Goal: Task Accomplishment & Management: Manage account settings

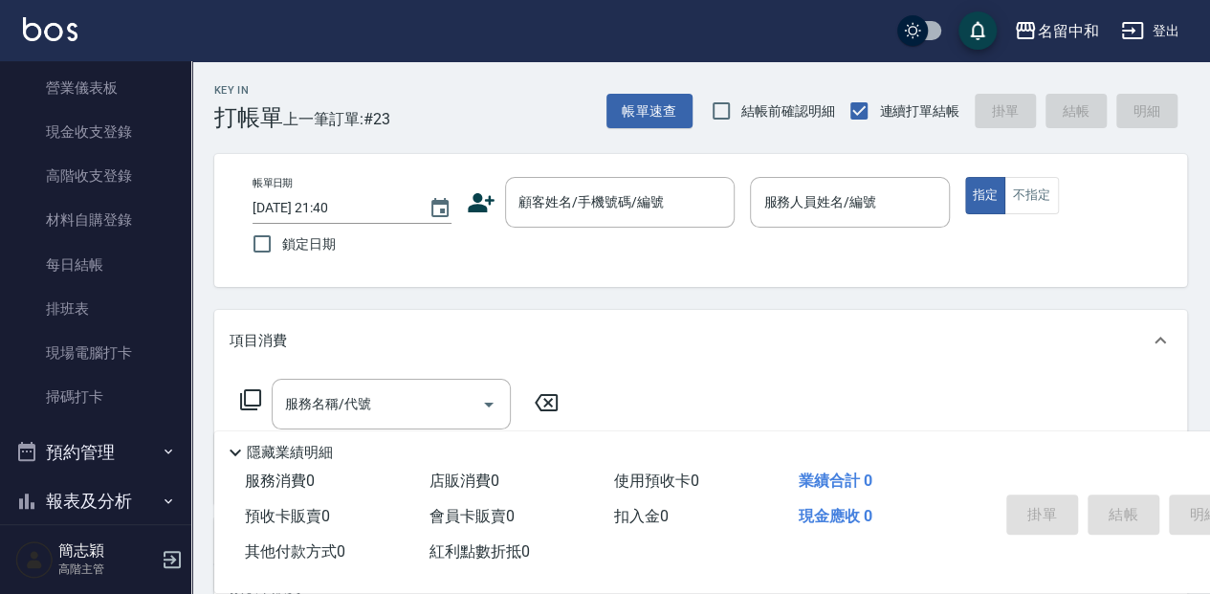
scroll to position [319, 0]
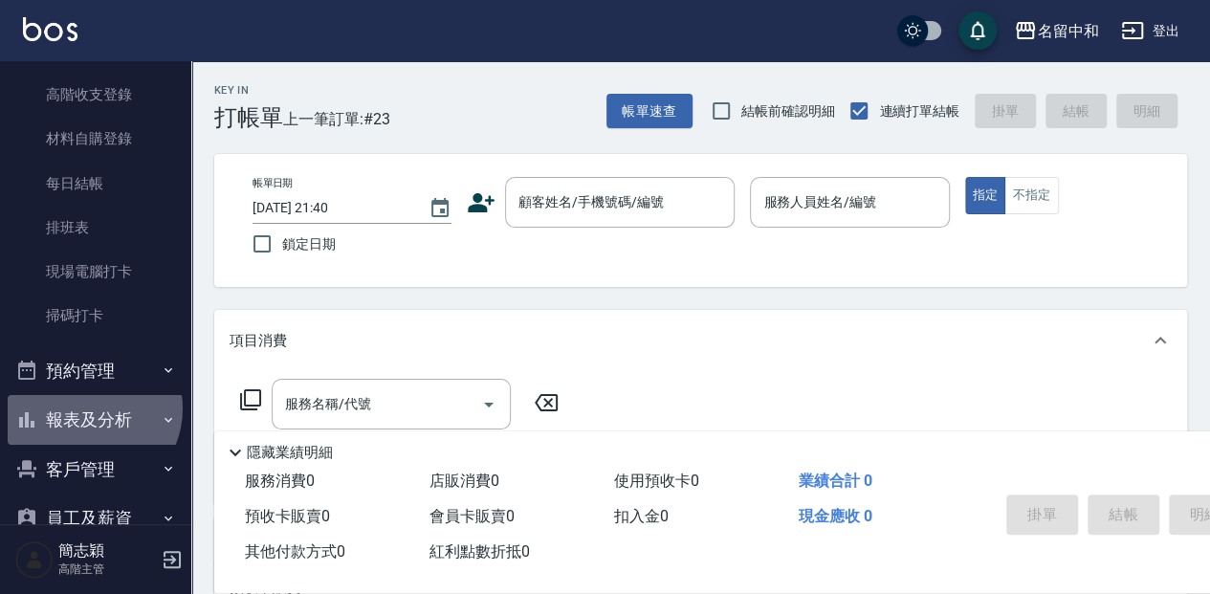
click at [86, 408] on button "報表及分析" at bounding box center [96, 420] width 176 height 50
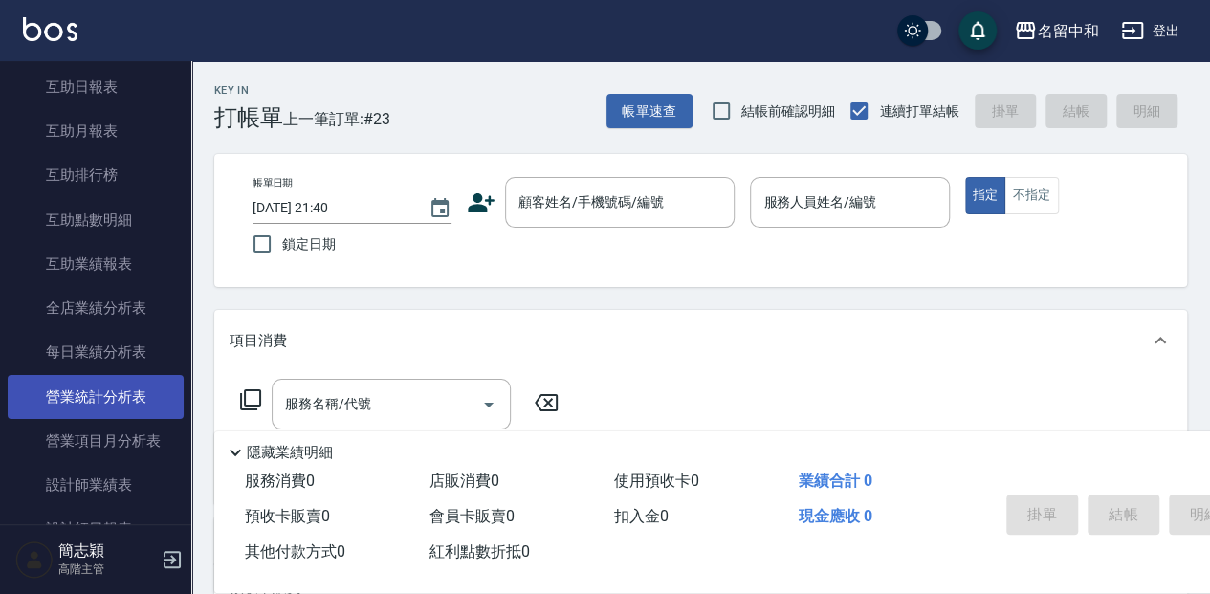
scroll to position [957, 0]
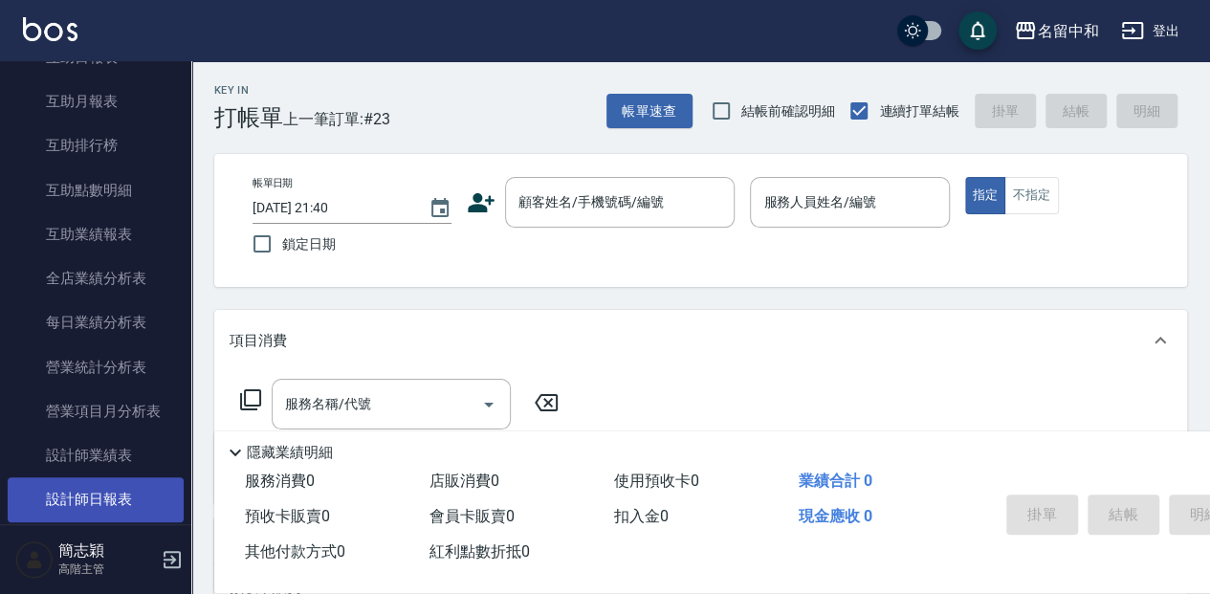
click at [94, 494] on link "設計師日報表" at bounding box center [96, 499] width 176 height 44
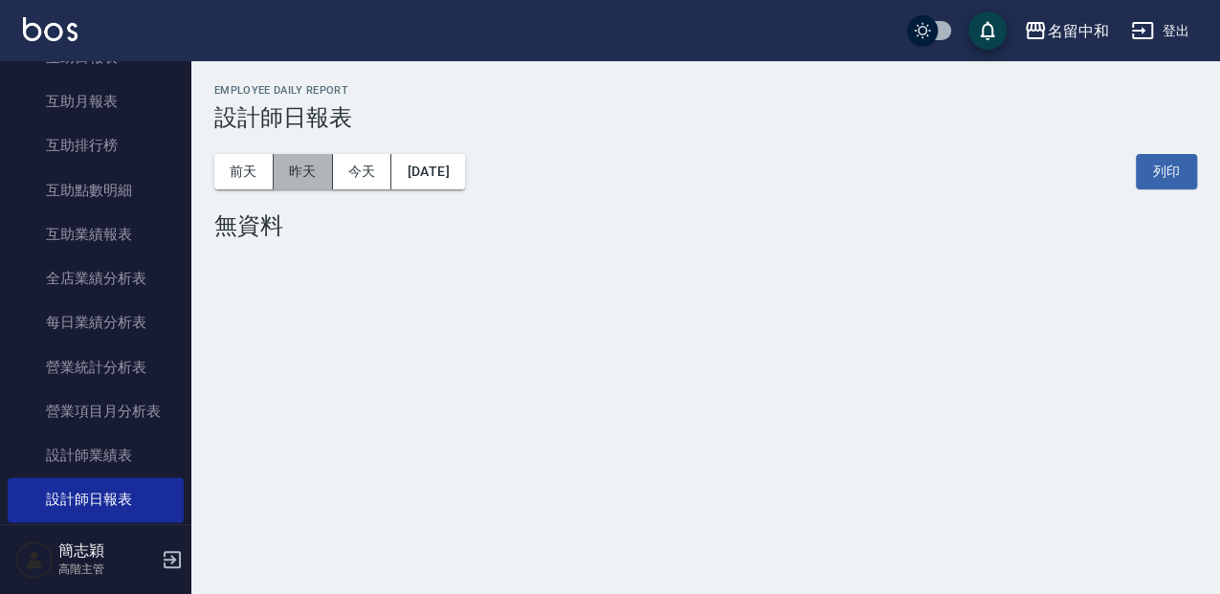
click at [291, 170] on button "昨天" at bounding box center [303, 171] width 59 height 35
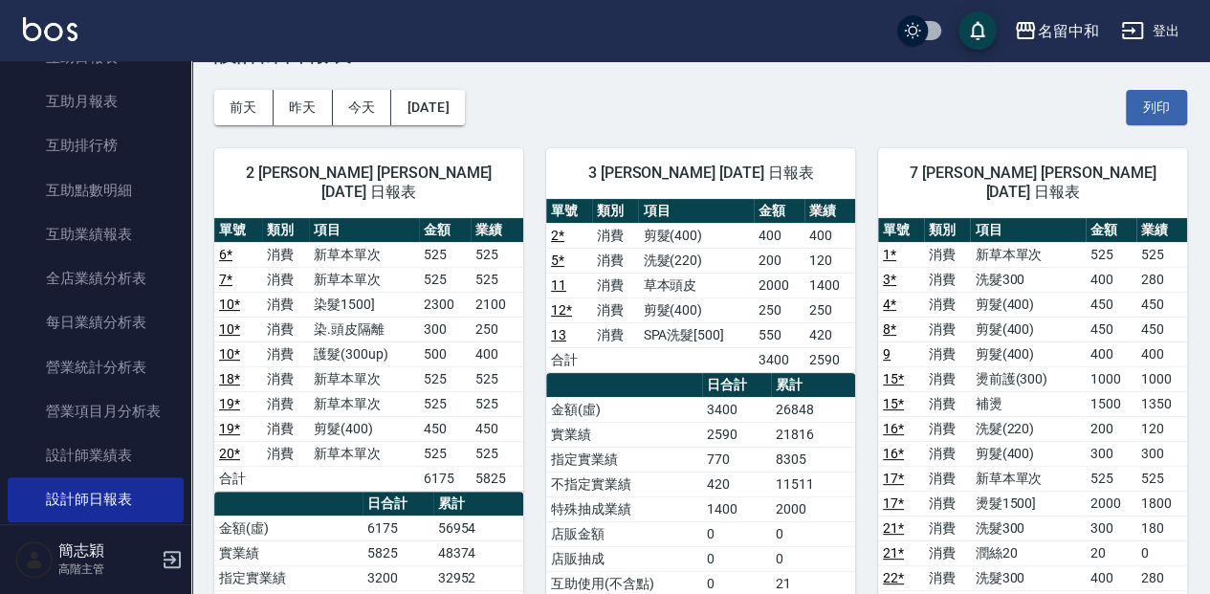
scroll to position [63, 0]
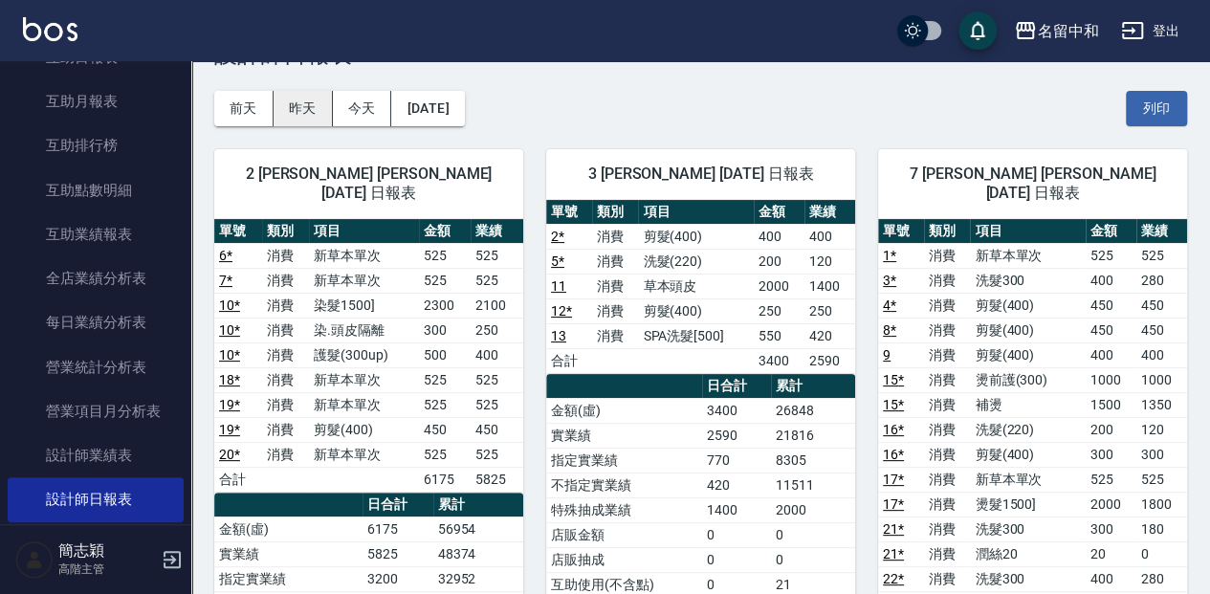
click at [299, 117] on button "昨天" at bounding box center [303, 108] width 59 height 35
click at [235, 107] on button "前天" at bounding box center [243, 108] width 59 height 35
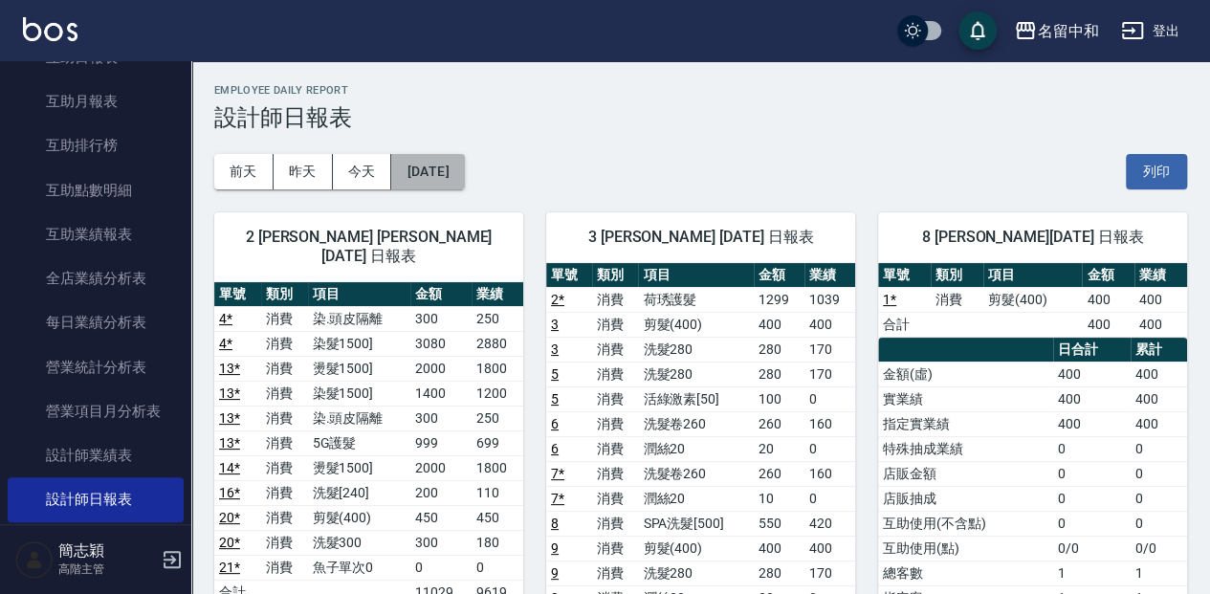
click at [458, 182] on button "[DATE]" at bounding box center [427, 171] width 73 height 35
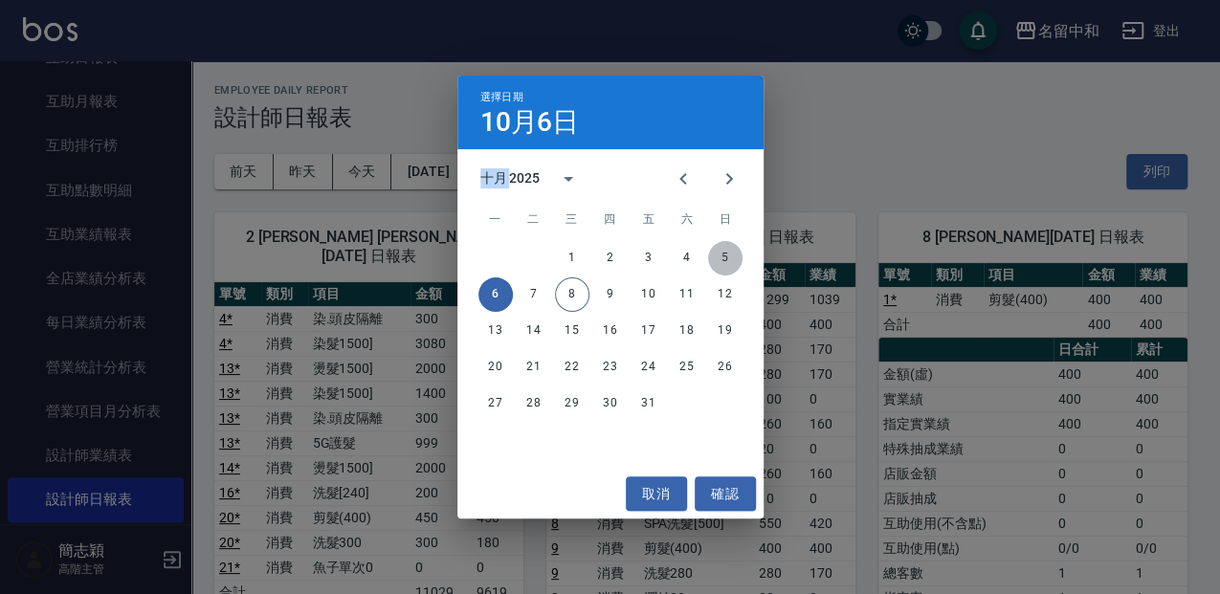
click at [722, 259] on button "5" at bounding box center [725, 258] width 34 height 34
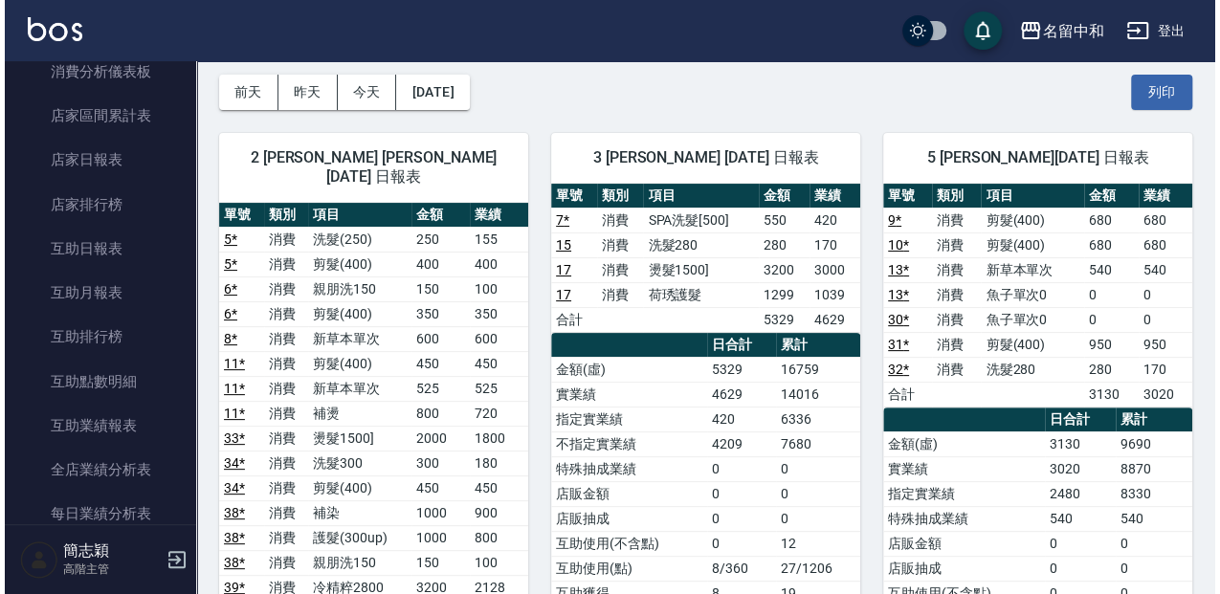
scroll to position [63, 0]
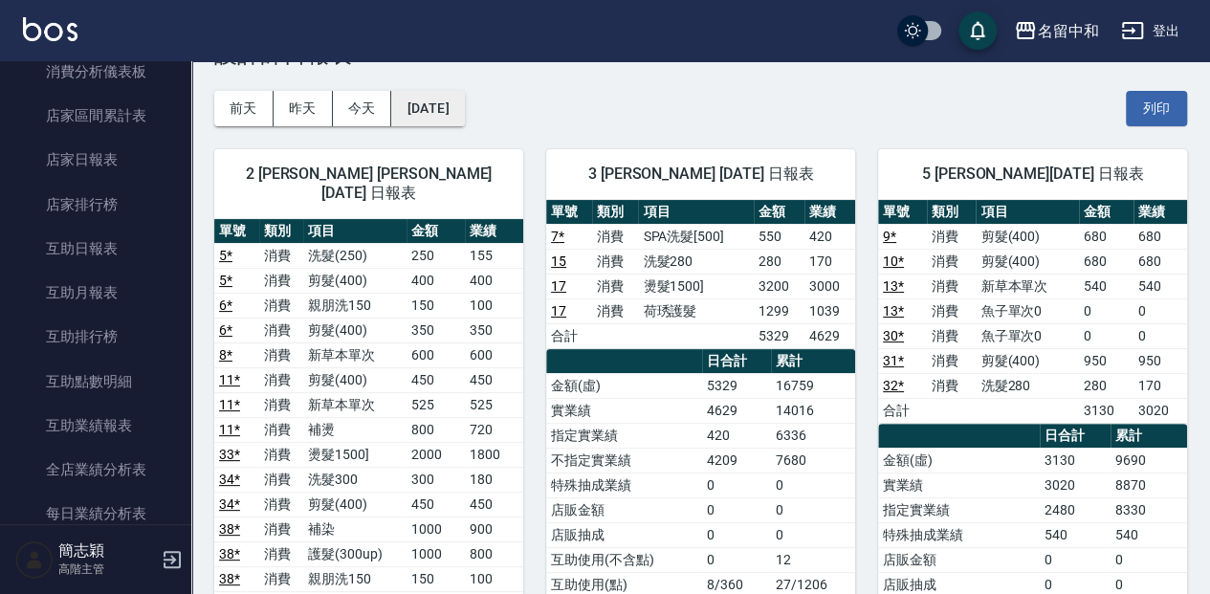
click at [455, 121] on button "[DATE]" at bounding box center [427, 108] width 73 height 35
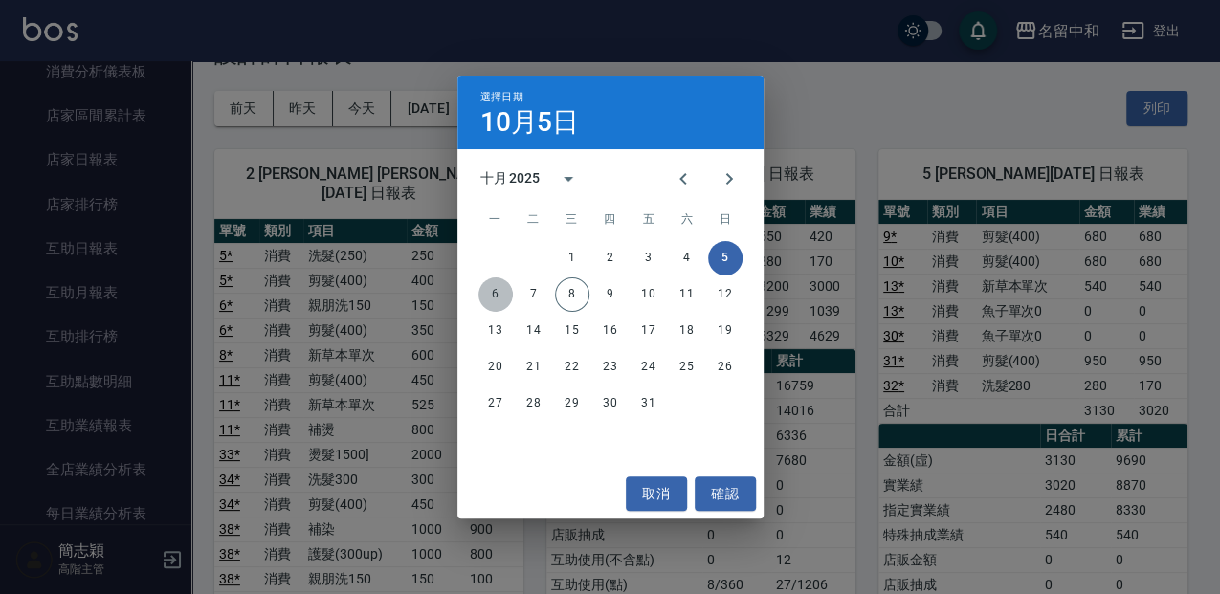
click at [499, 288] on button "6" at bounding box center [495, 294] width 34 height 34
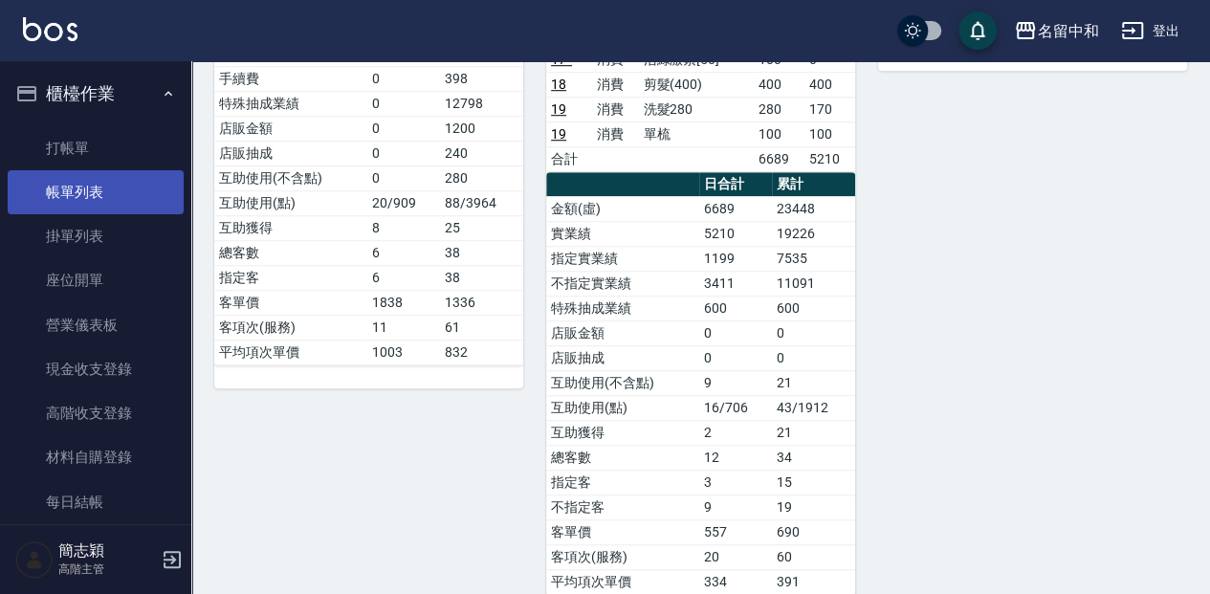
scroll to position [637, 0]
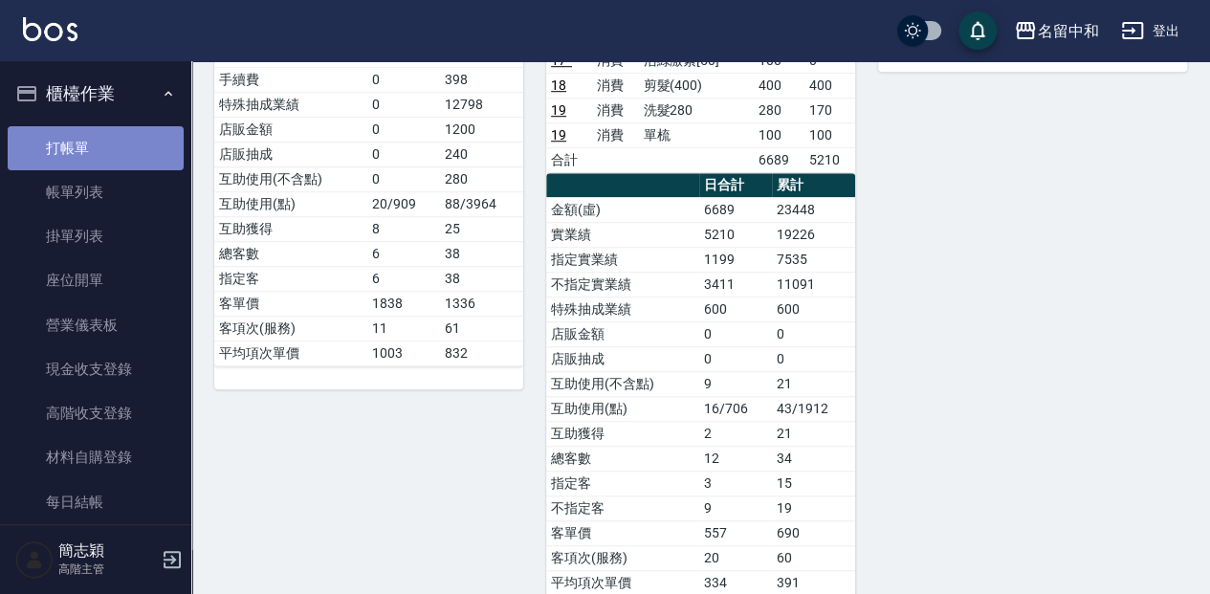
click at [119, 157] on link "打帳單" at bounding box center [96, 148] width 176 height 44
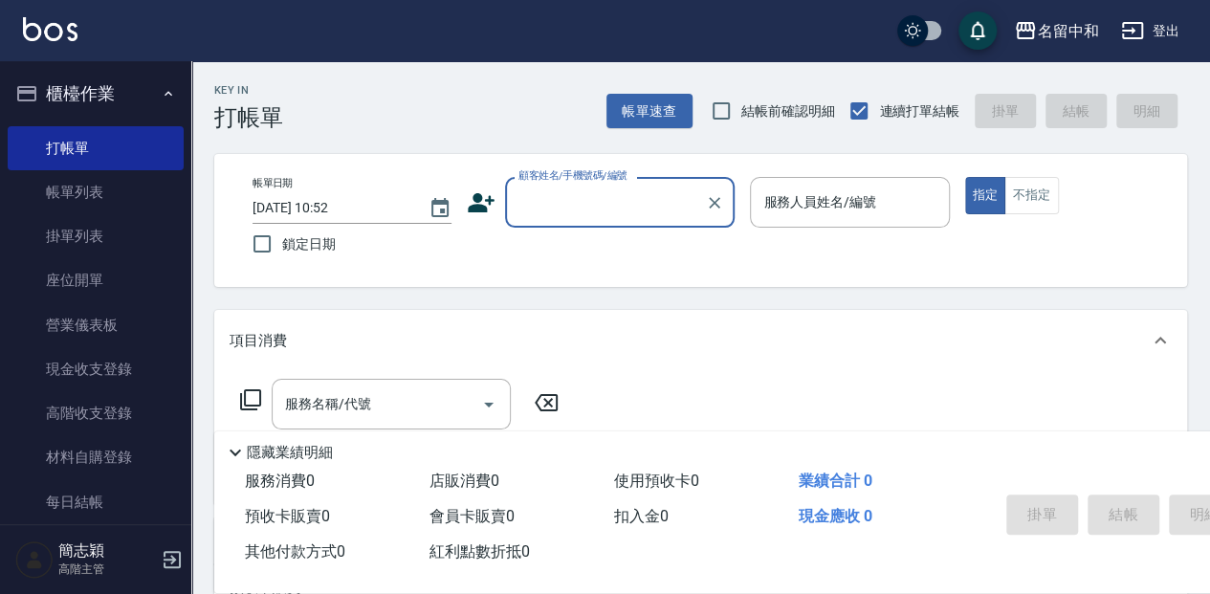
click at [543, 199] on input "顧客姓名/手機號碼/編號" at bounding box center [606, 202] width 184 height 33
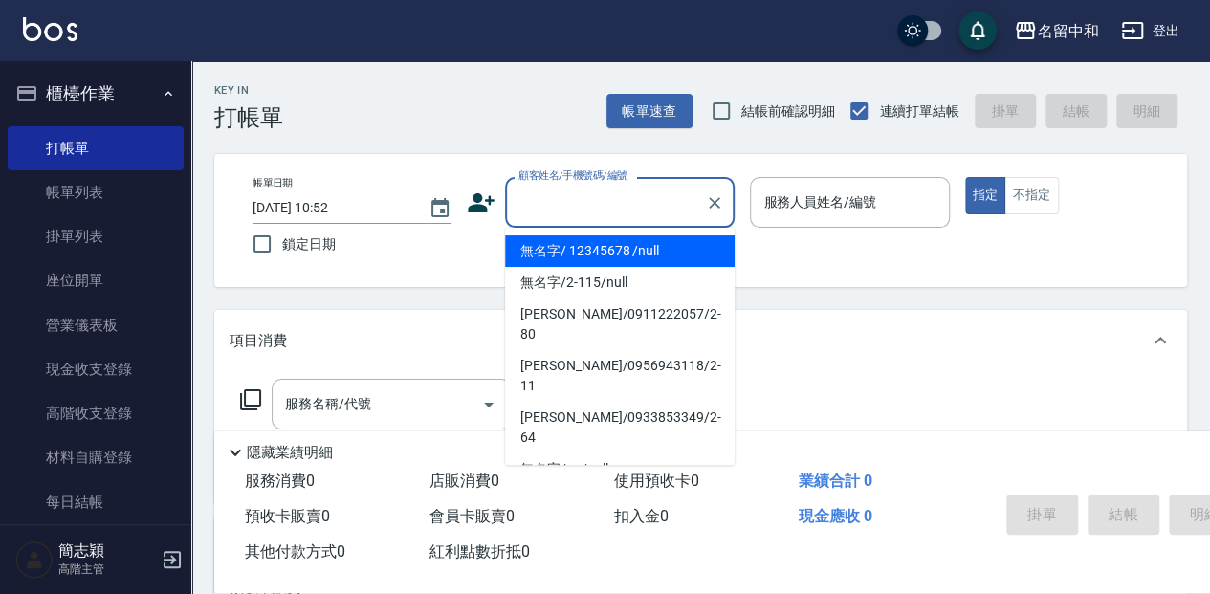
click at [554, 252] on li "無名字/ 12345678 /null" at bounding box center [620, 251] width 230 height 32
type input "無名字/ 12345678 /null"
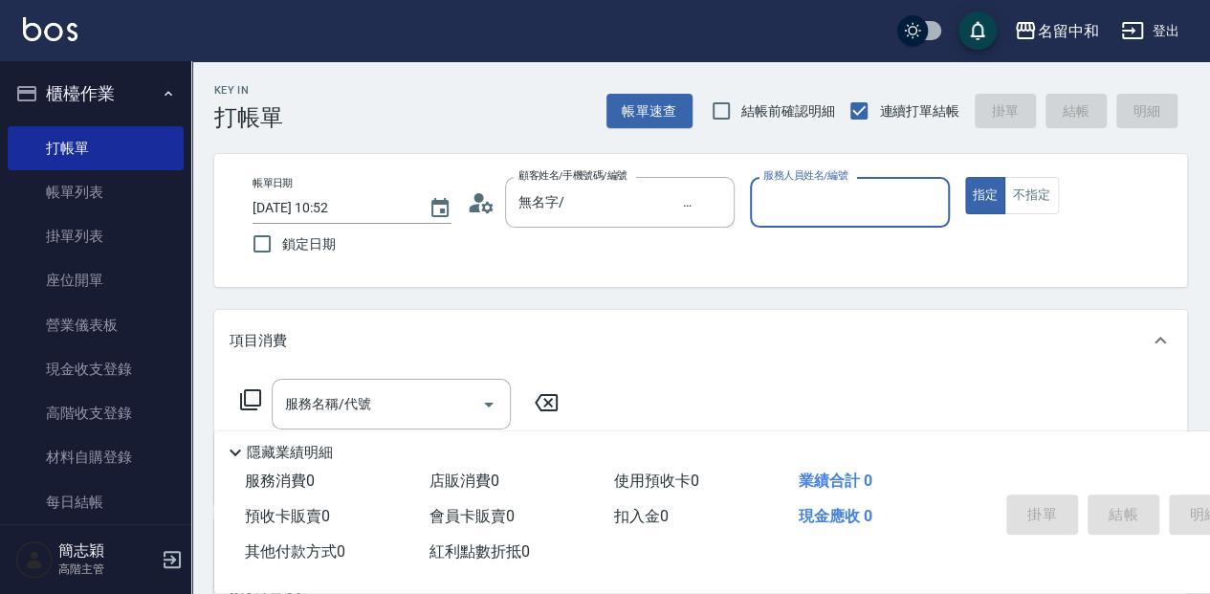
click at [804, 210] on input "服務人員姓名/編號" at bounding box center [850, 202] width 182 height 33
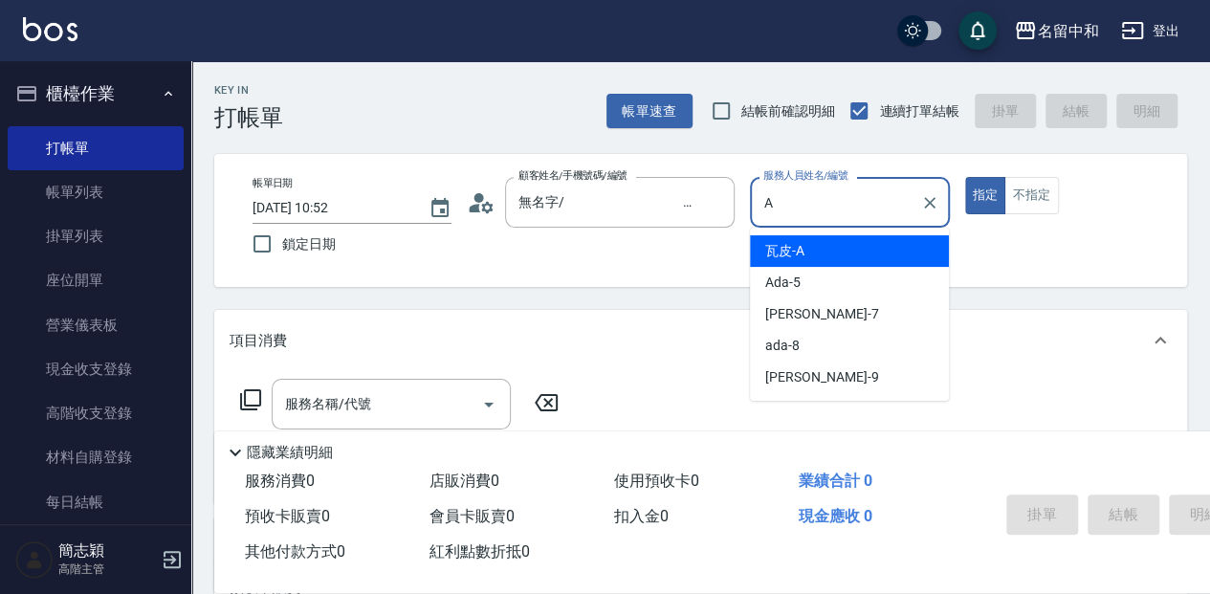
type input "瓦皮-A"
type button "true"
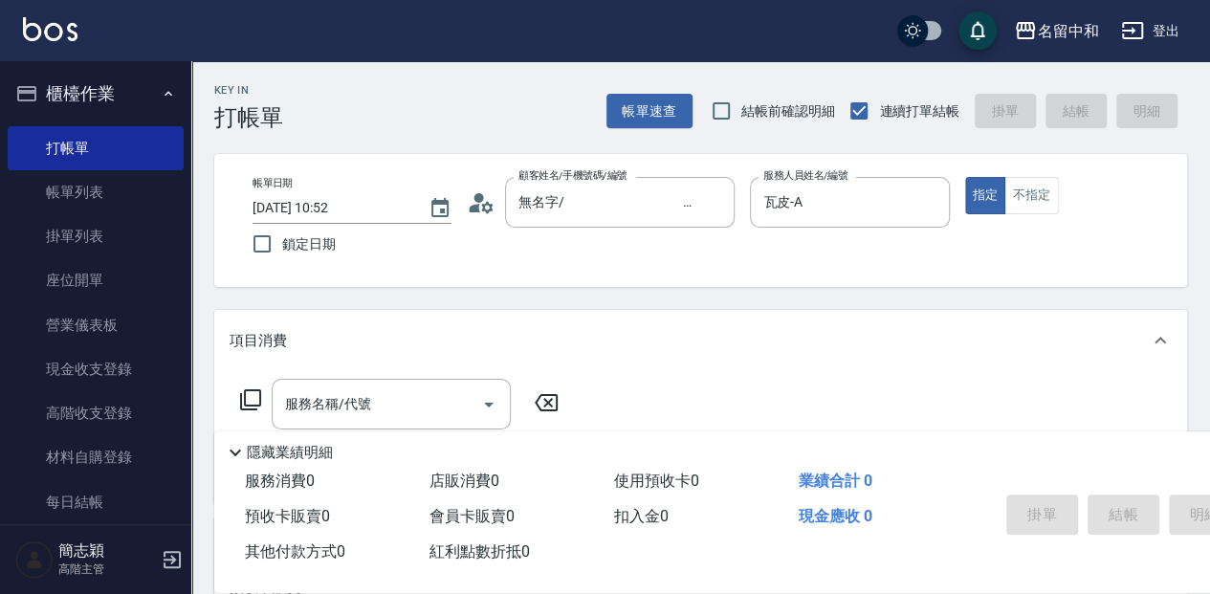
drag, startPoint x: 264, startPoint y: 453, endPoint x: 270, endPoint y: 436, distance: 18.2
click at [264, 450] on p "隱藏業績明細" at bounding box center [290, 453] width 86 height 20
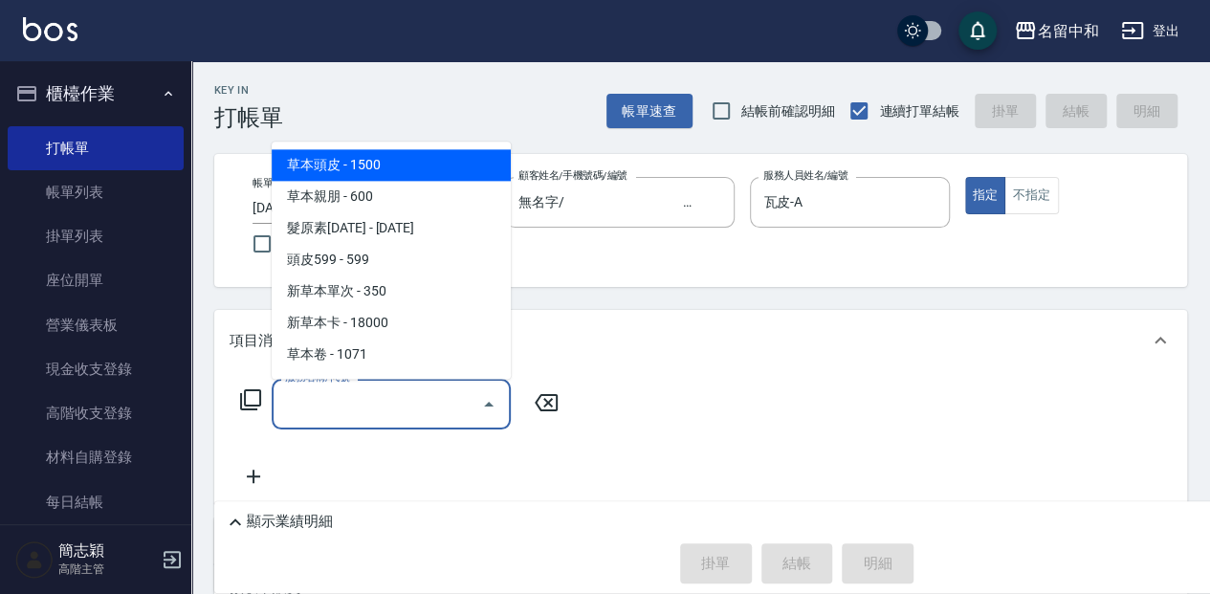
click at [301, 408] on input "服務名稱/代號" at bounding box center [376, 403] width 193 height 33
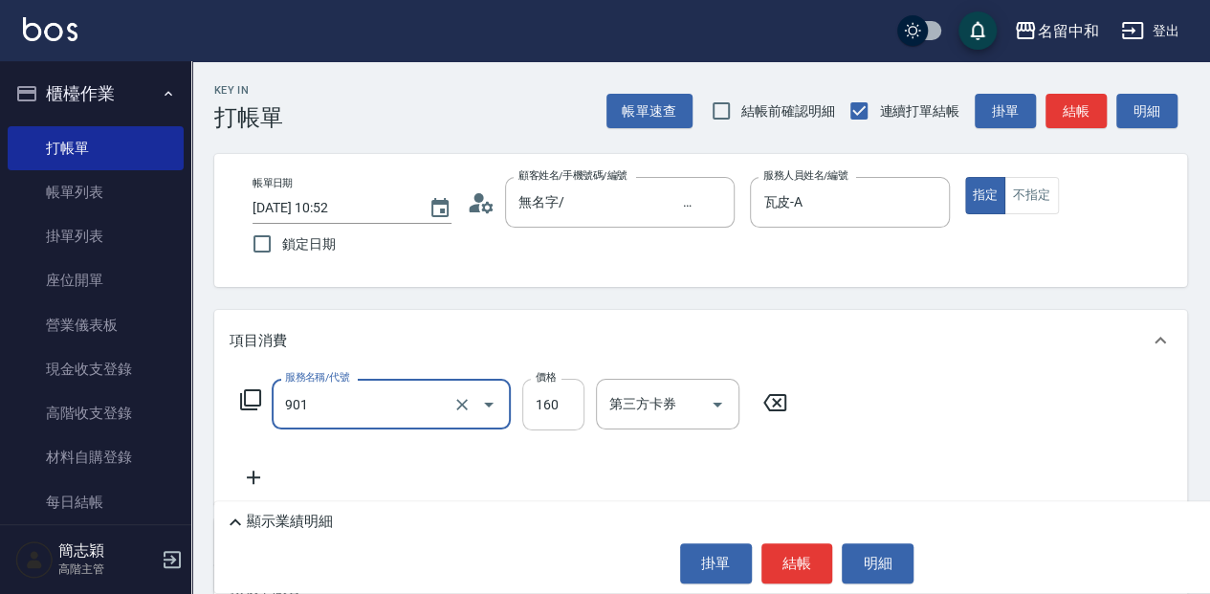
type input "修手(901)"
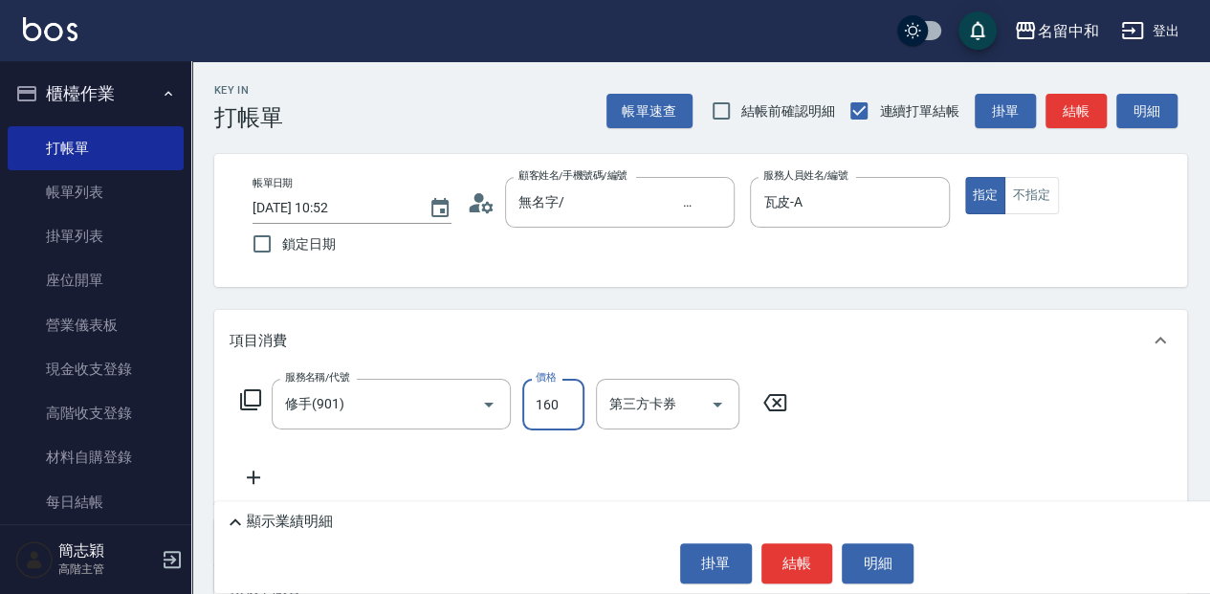
click at [545, 415] on input "160" at bounding box center [553, 405] width 62 height 52
type input "1860"
click at [833, 572] on div "掛單 結帳 明細" at bounding box center [797, 563] width 1146 height 40
click at [825, 574] on button "結帳" at bounding box center [797, 563] width 72 height 40
click at [825, 574] on div "掛單 結帳 明細" at bounding box center [797, 563] width 1146 height 40
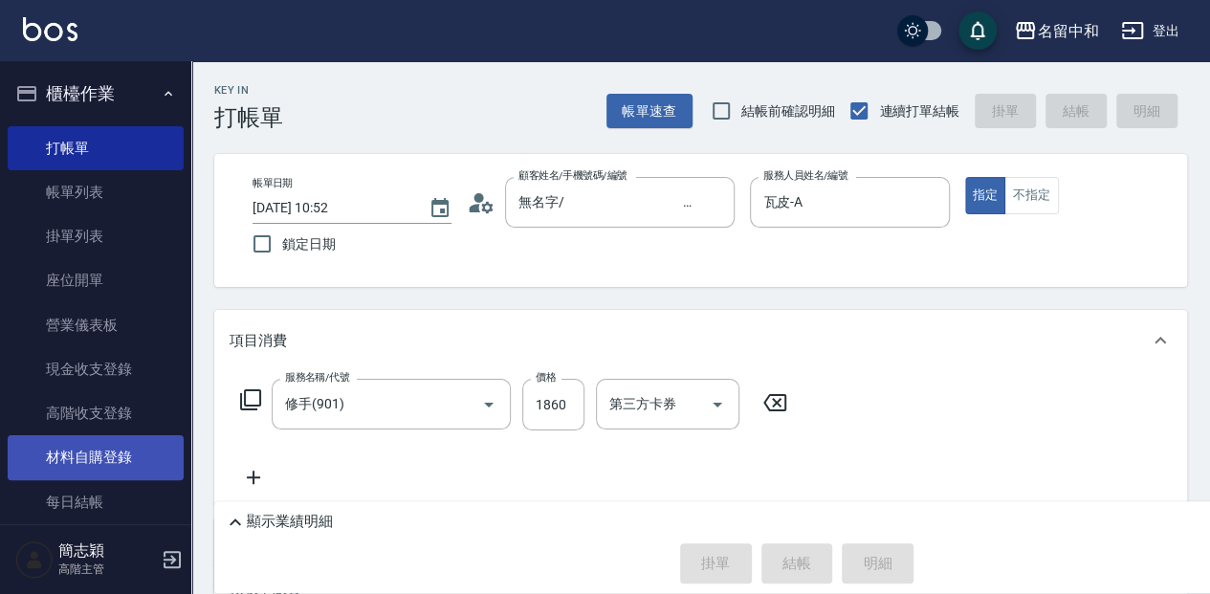
type input "[DATE] 12:41"
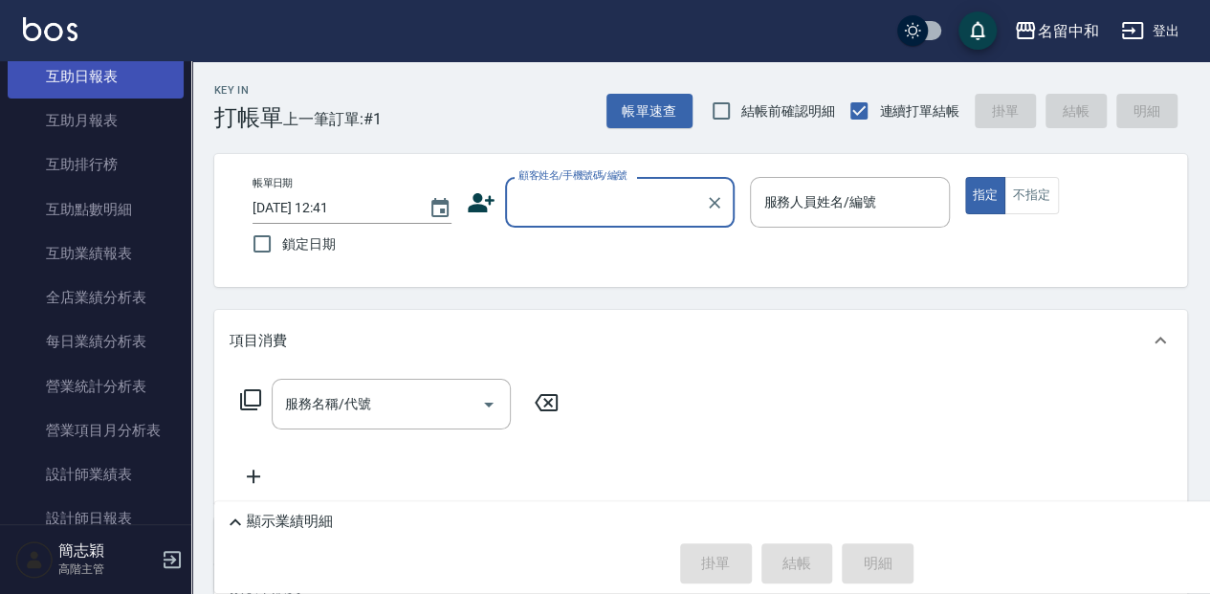
scroll to position [957, 0]
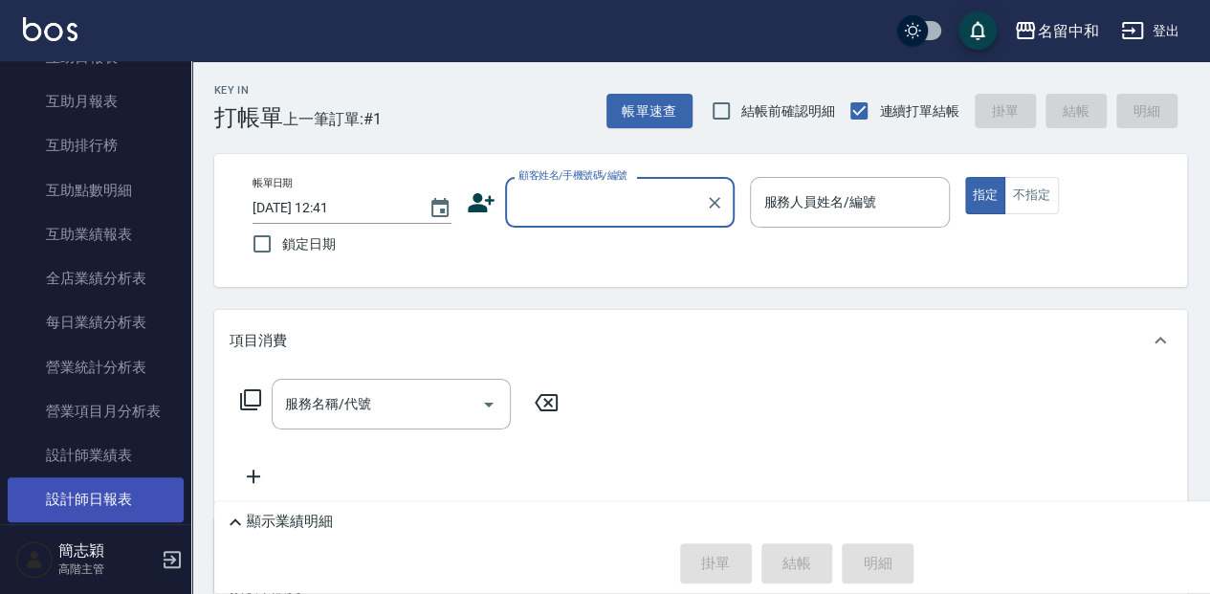
click at [139, 507] on link "設計師日報表" at bounding box center [96, 499] width 176 height 44
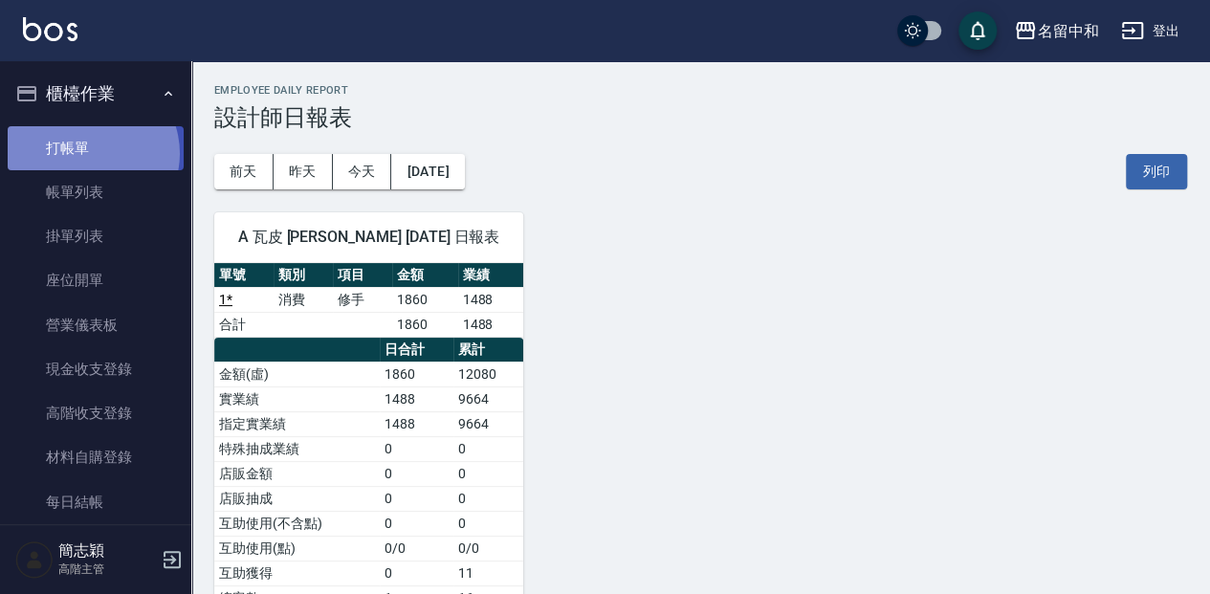
click at [86, 153] on link "打帳單" at bounding box center [96, 148] width 176 height 44
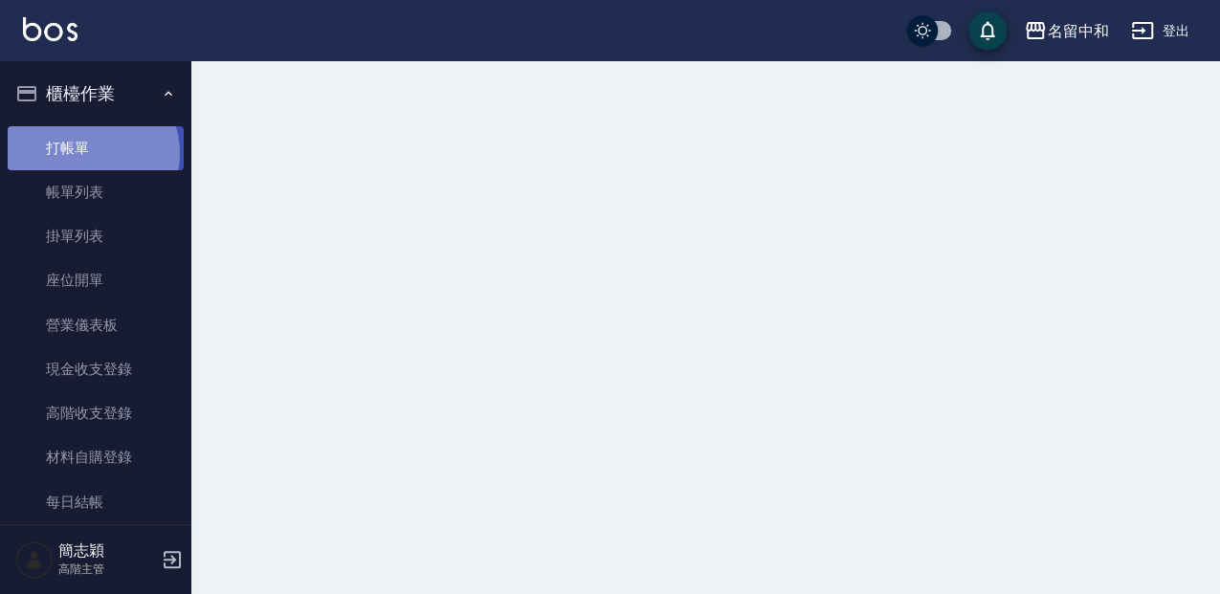
click at [86, 153] on link "打帳單" at bounding box center [96, 148] width 176 height 44
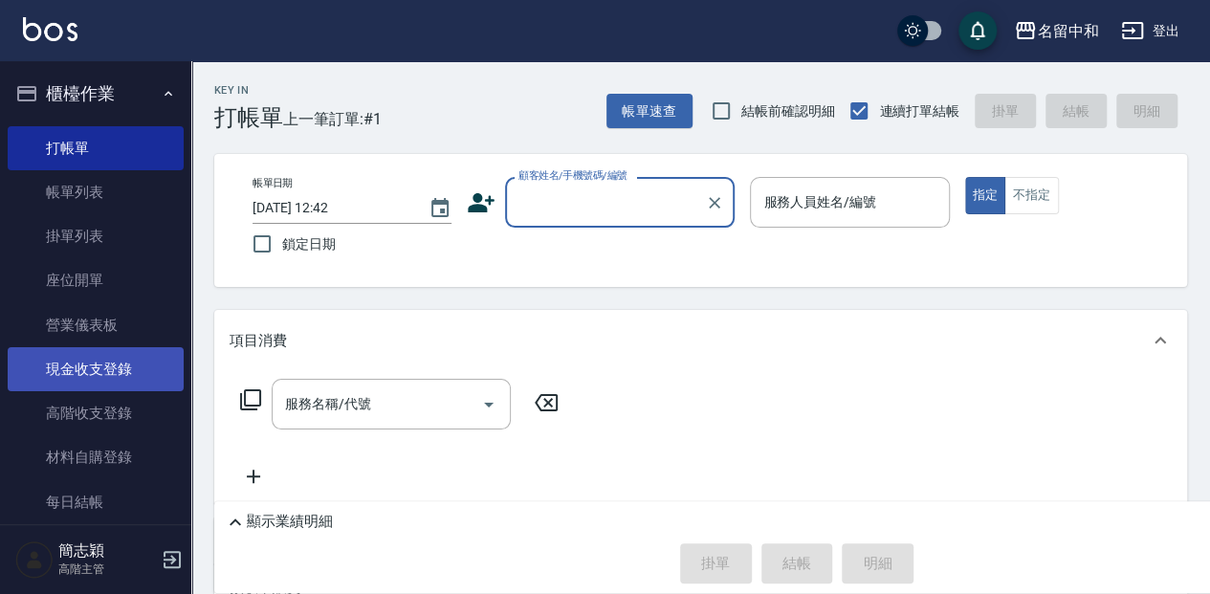
drag, startPoint x: 82, startPoint y: 370, endPoint x: 98, endPoint y: 358, distance: 19.7
click at [82, 370] on link "現金收支登錄" at bounding box center [96, 369] width 176 height 44
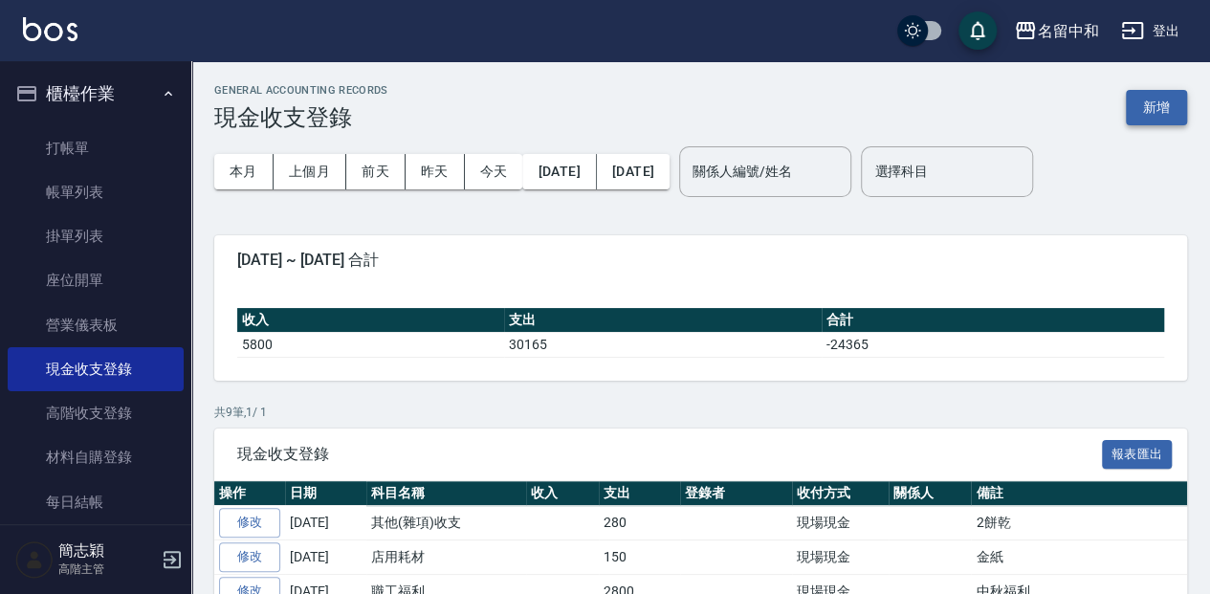
click at [1138, 100] on button "新增" at bounding box center [1156, 107] width 61 height 35
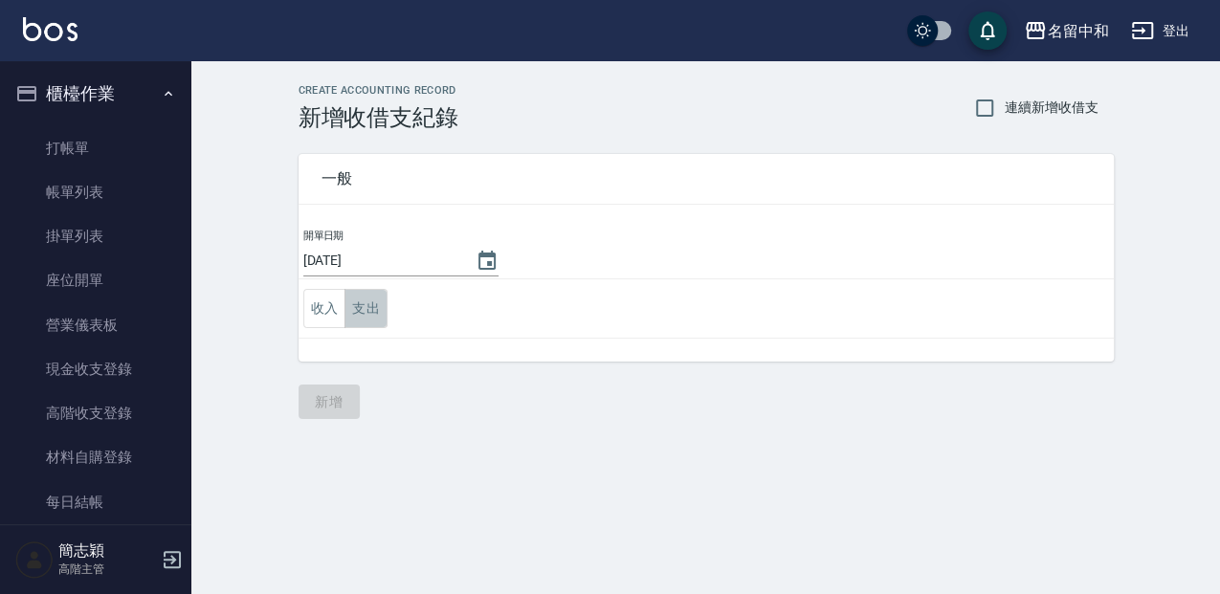
click at [368, 307] on button "支出" at bounding box center [365, 308] width 43 height 39
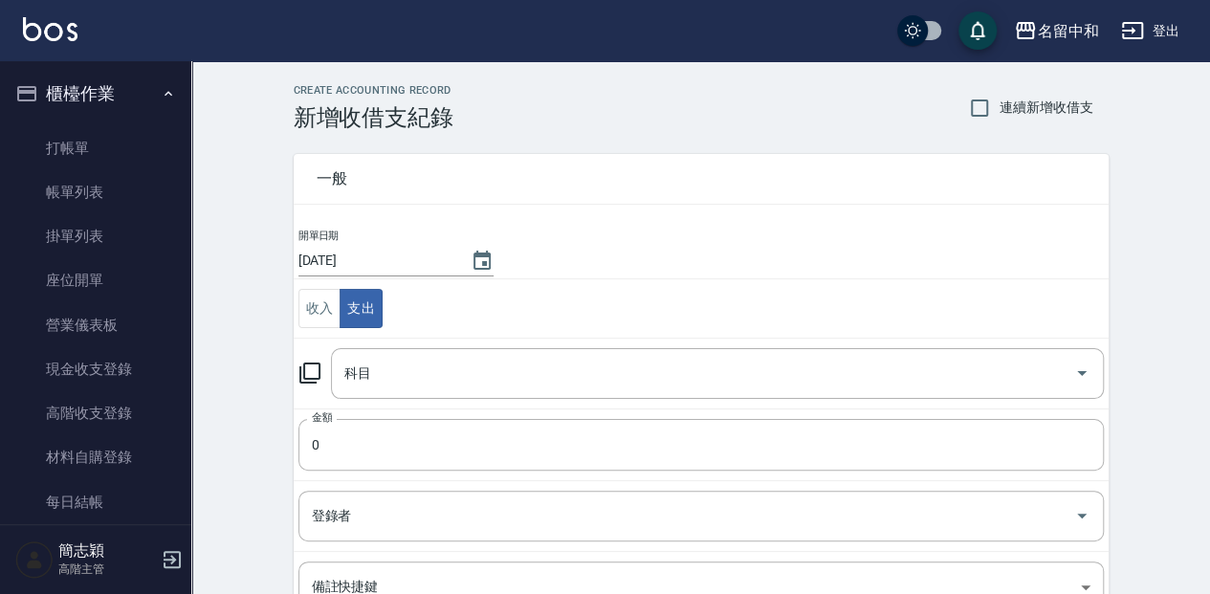
click at [308, 366] on icon at bounding box center [309, 373] width 23 height 23
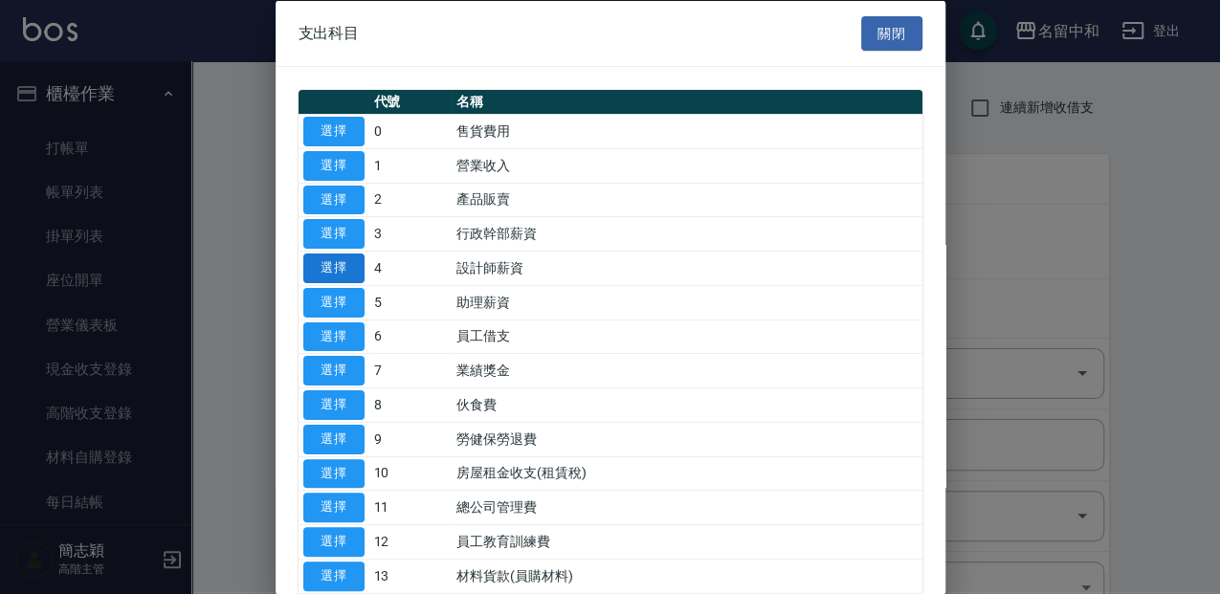
click at [338, 274] on button "選擇" at bounding box center [333, 269] width 61 height 30
type input "4 設計師薪資"
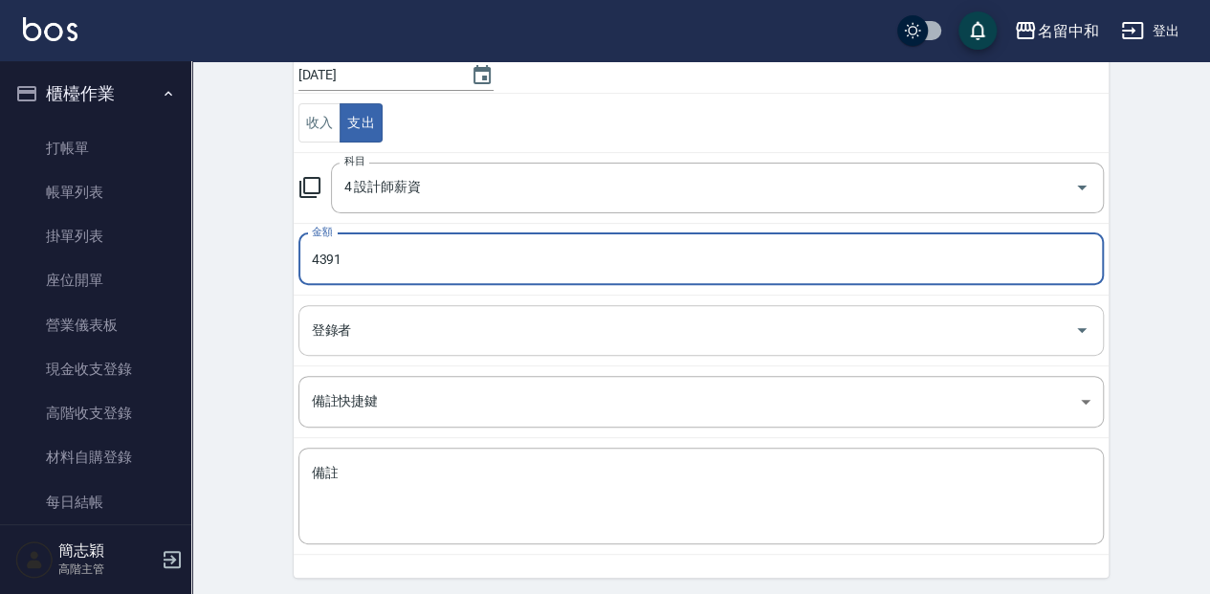
scroll to position [191, 0]
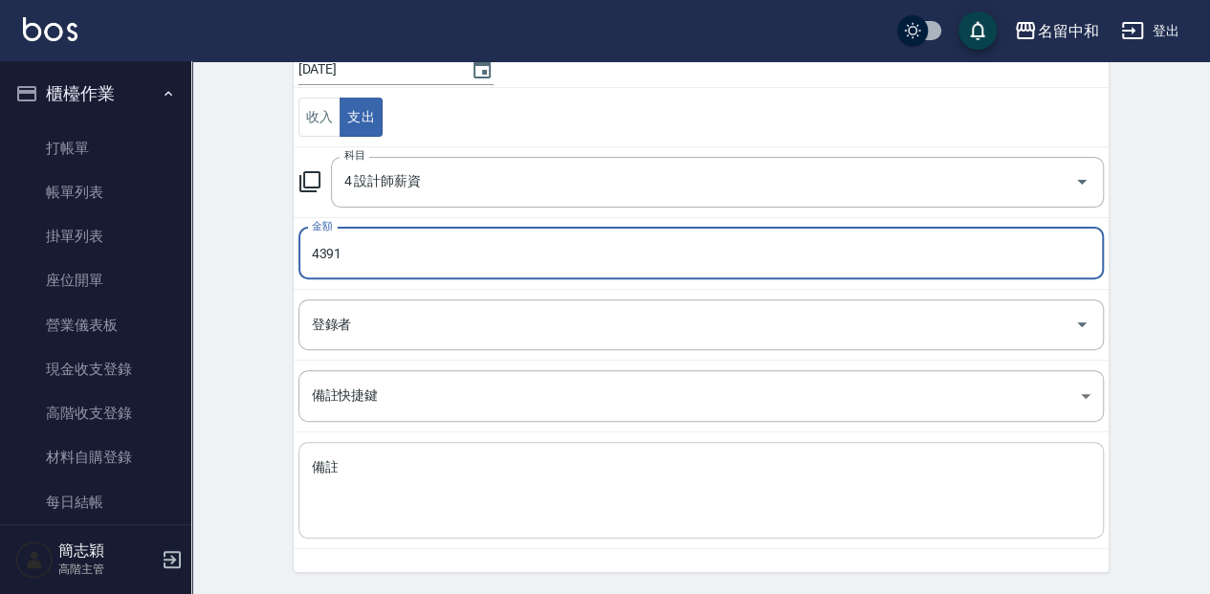
type input "4391"
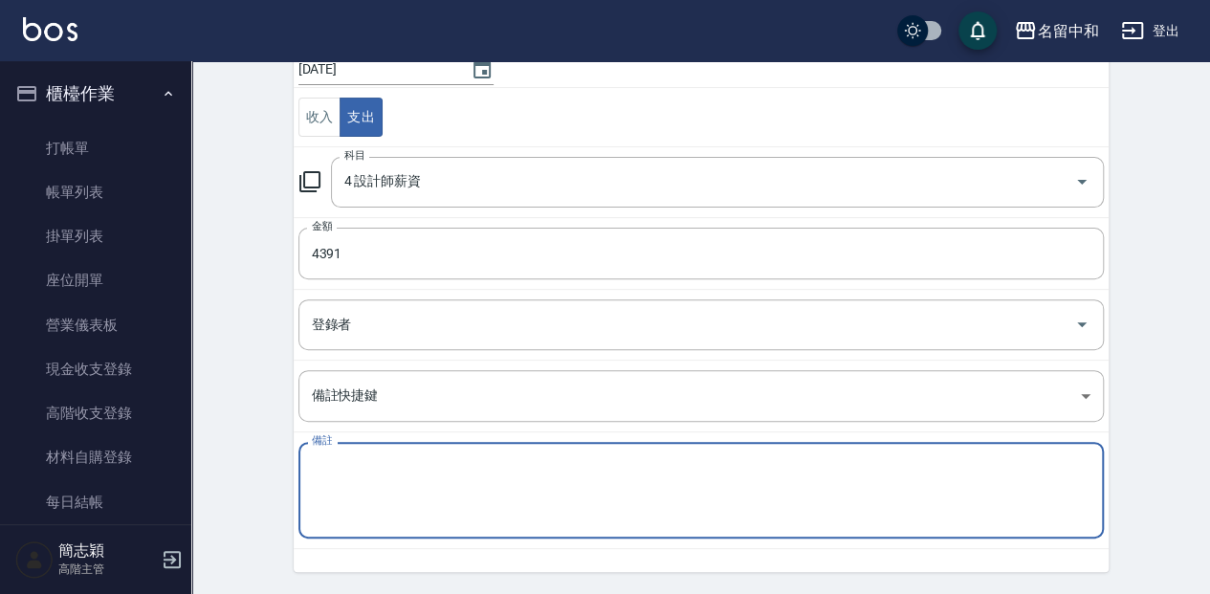
click at [321, 463] on textarea "備註" at bounding box center [701, 490] width 779 height 65
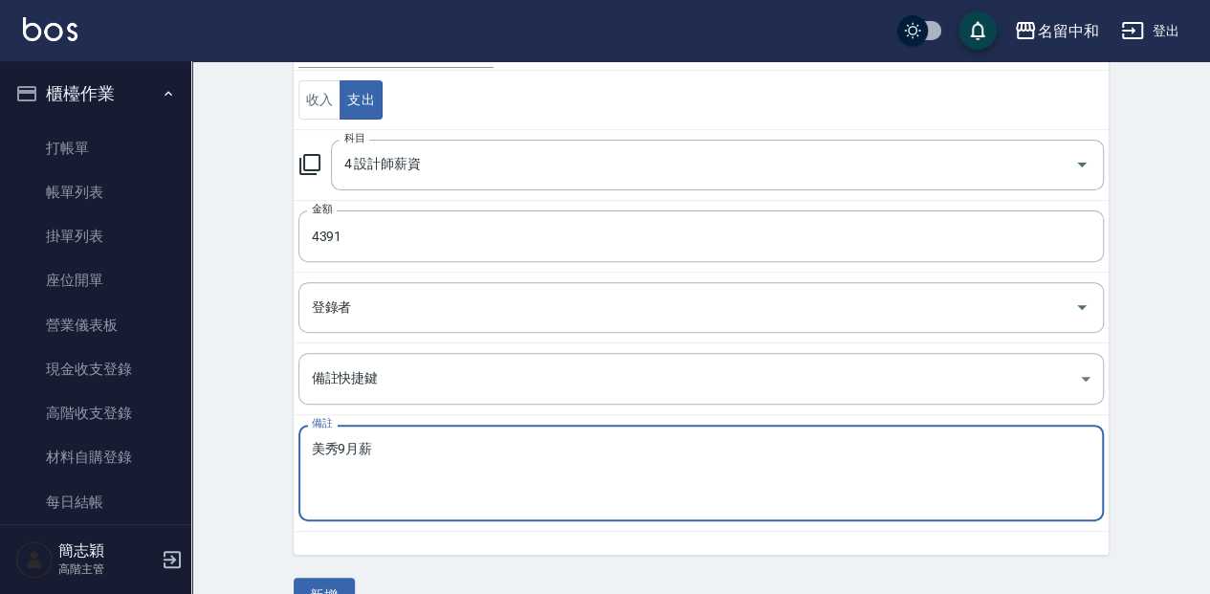
scroll to position [247, 0]
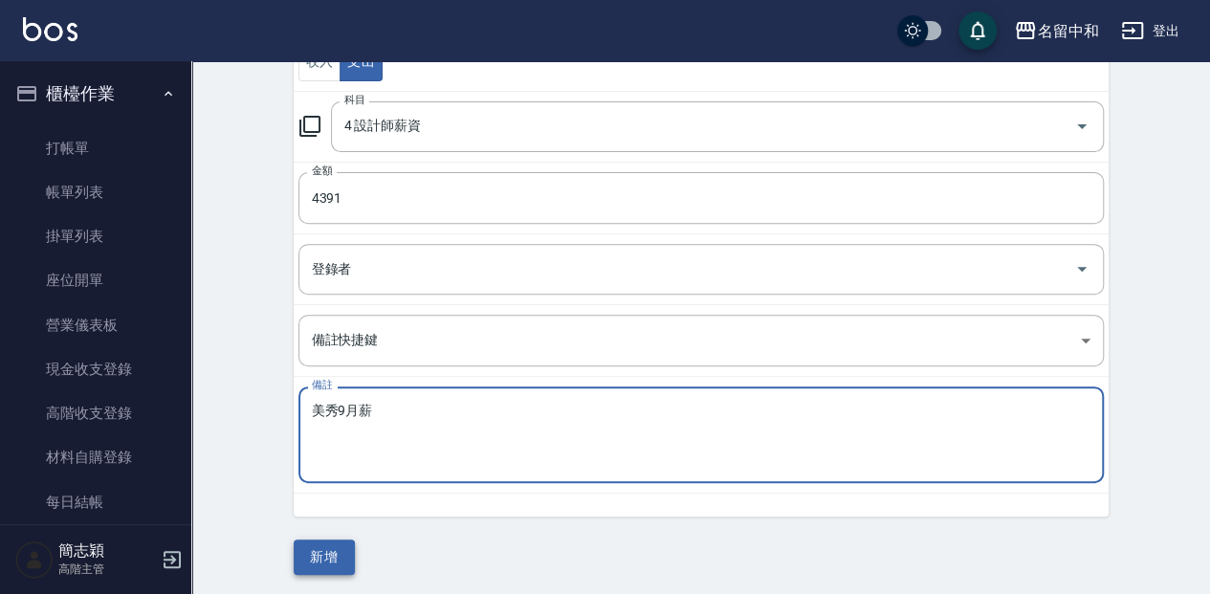
type textarea "美秀9月薪"
click at [323, 557] on button "新增" at bounding box center [324, 557] width 61 height 35
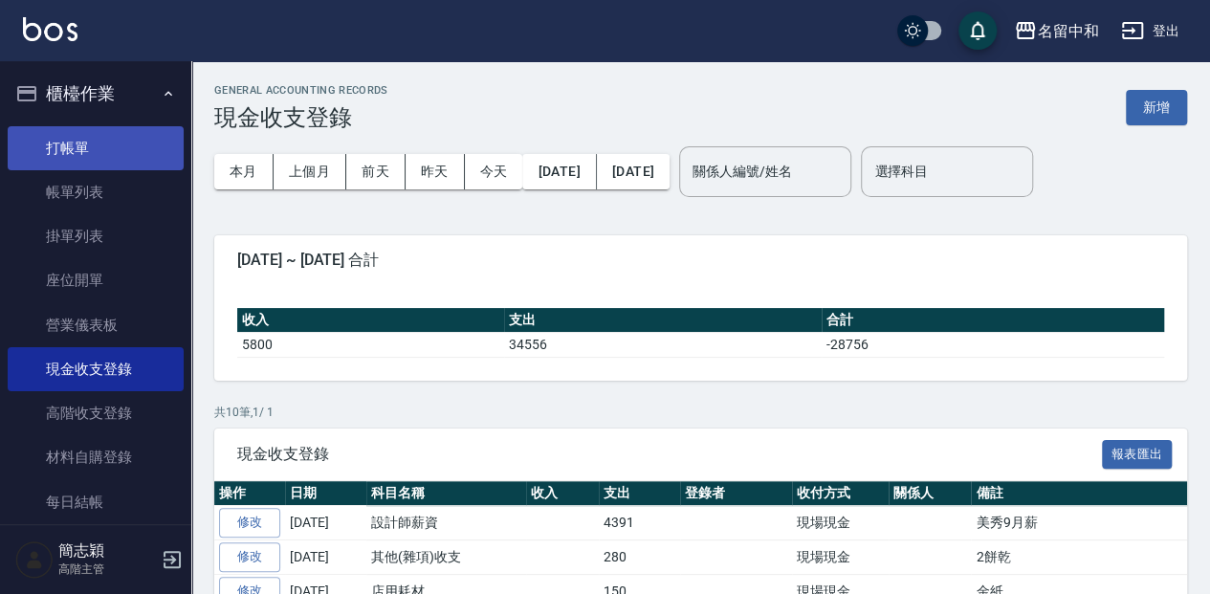
click at [100, 141] on link "打帳單" at bounding box center [96, 148] width 176 height 44
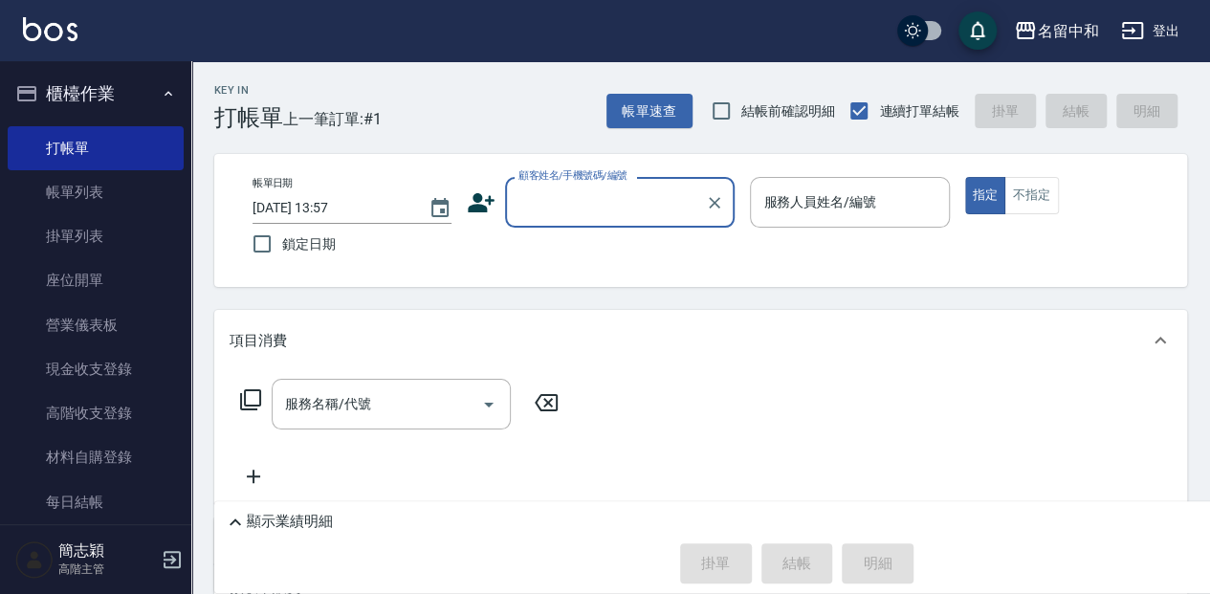
click at [601, 205] on input "顧客姓名/手機號碼/編號" at bounding box center [606, 202] width 184 height 33
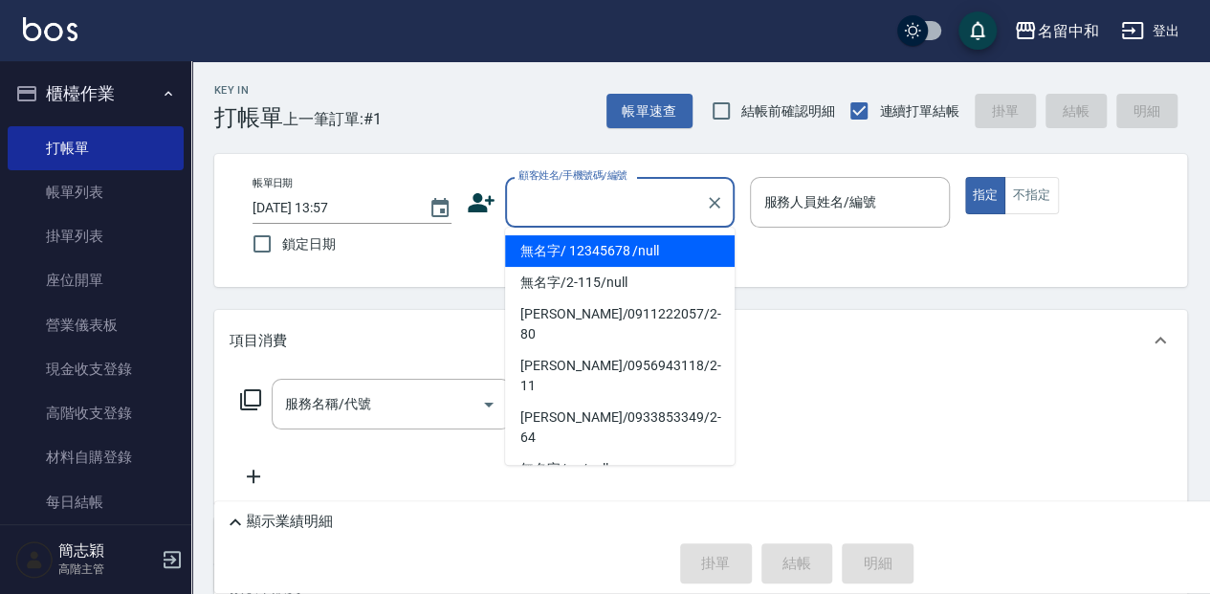
click at [626, 254] on li "無名字/ 12345678 /null" at bounding box center [620, 251] width 230 height 32
type input "無名字/ 12345678 /null"
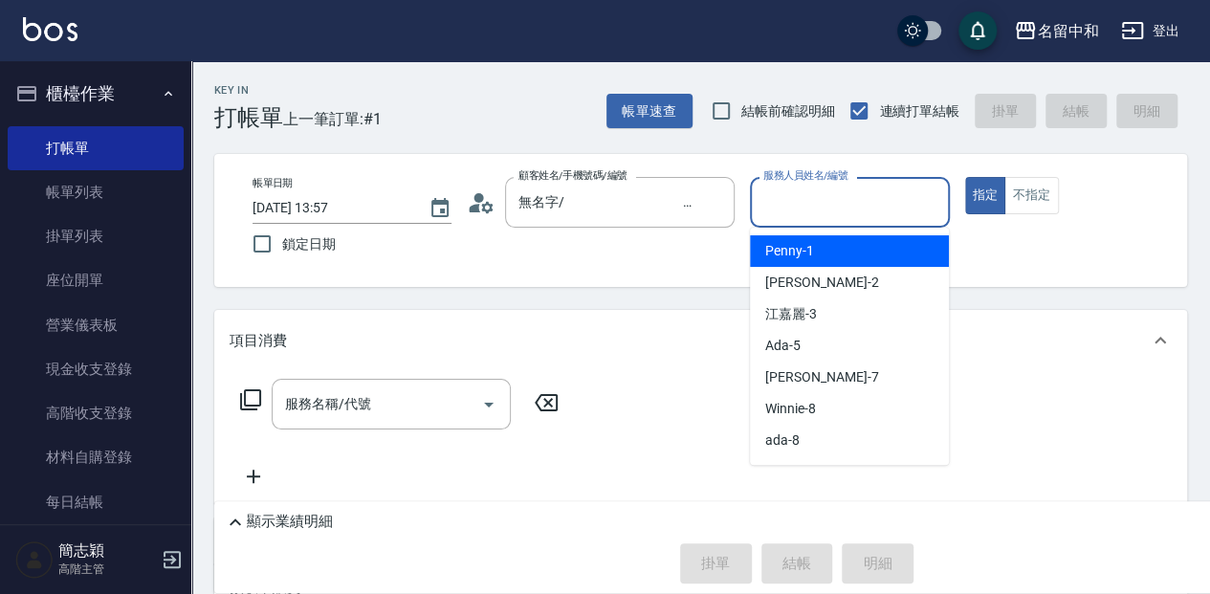
click at [771, 207] on input "服務人員姓名/編號" at bounding box center [850, 202] width 182 height 33
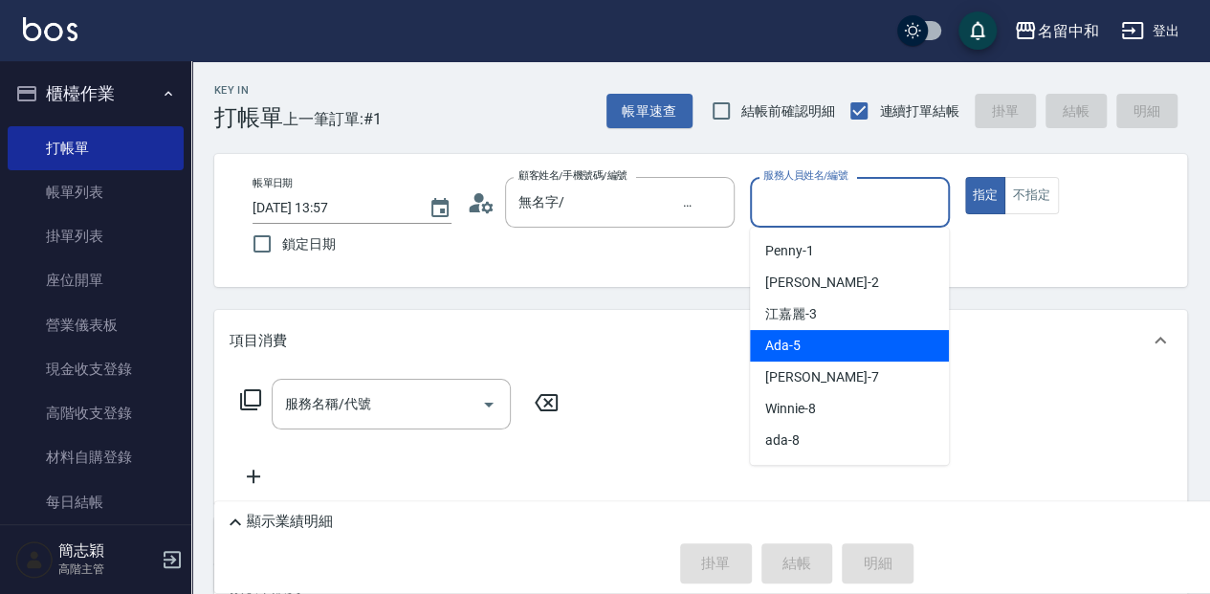
click at [831, 337] on div "Ada -5" at bounding box center [849, 346] width 199 height 32
type input "Ada-5"
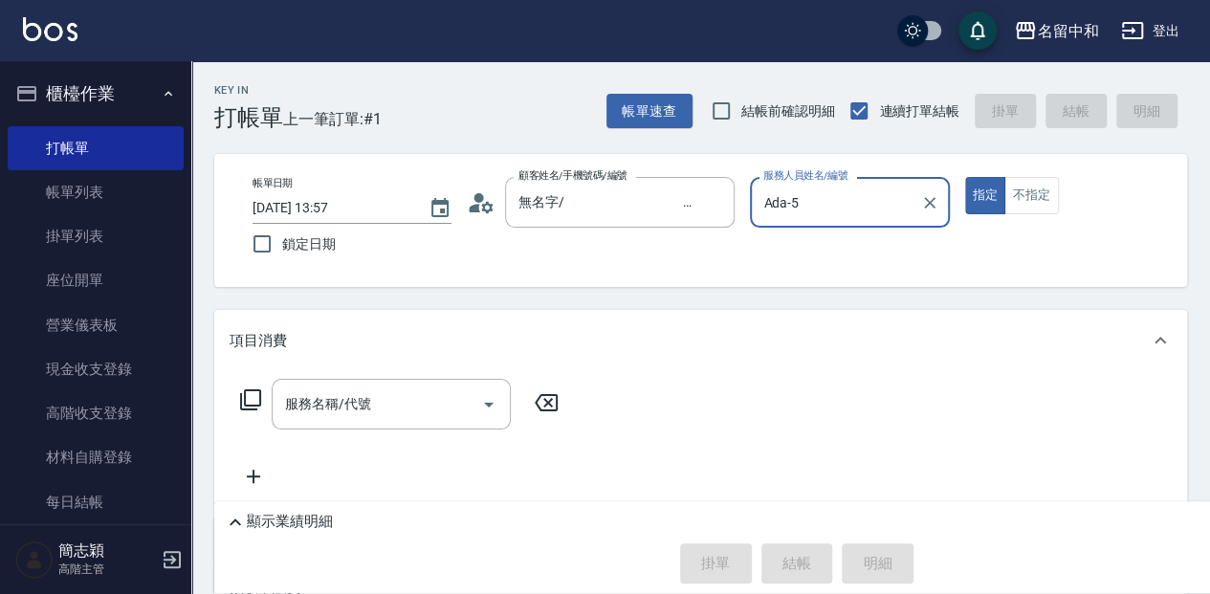
click at [260, 401] on icon at bounding box center [250, 399] width 21 height 21
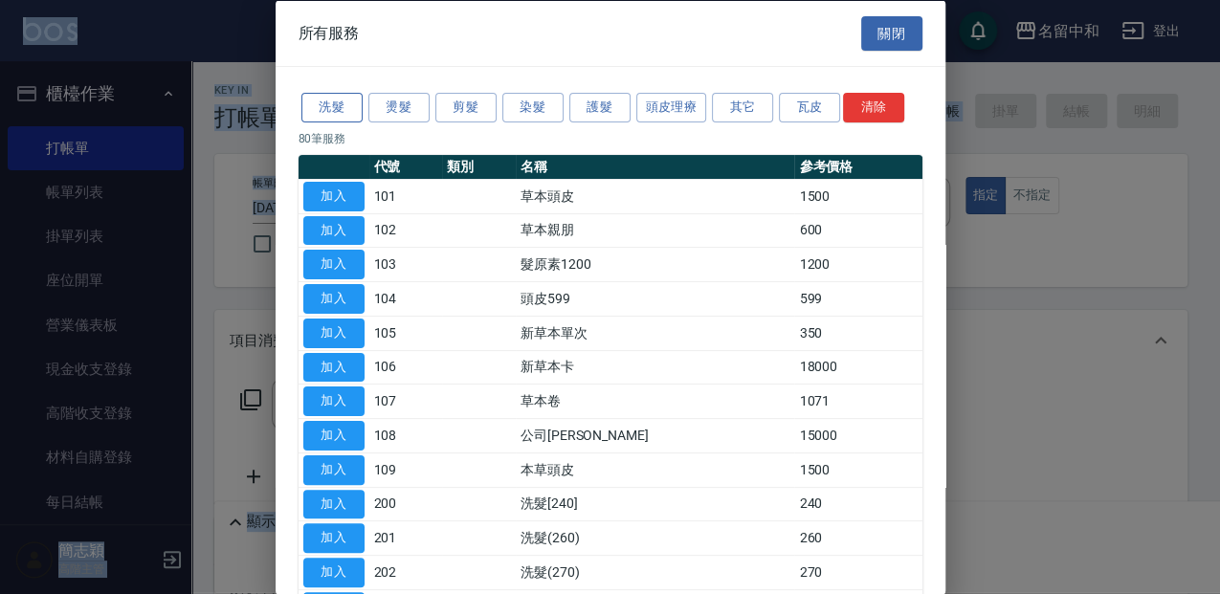
click at [343, 105] on button "洗髮" at bounding box center [331, 108] width 61 height 30
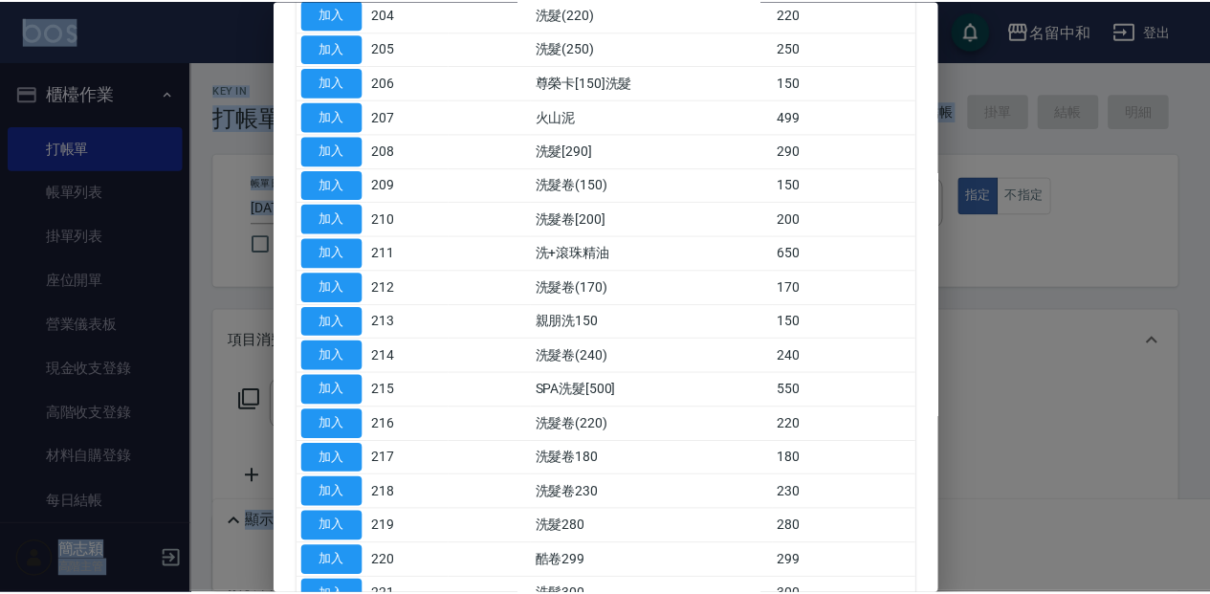
scroll to position [383, 0]
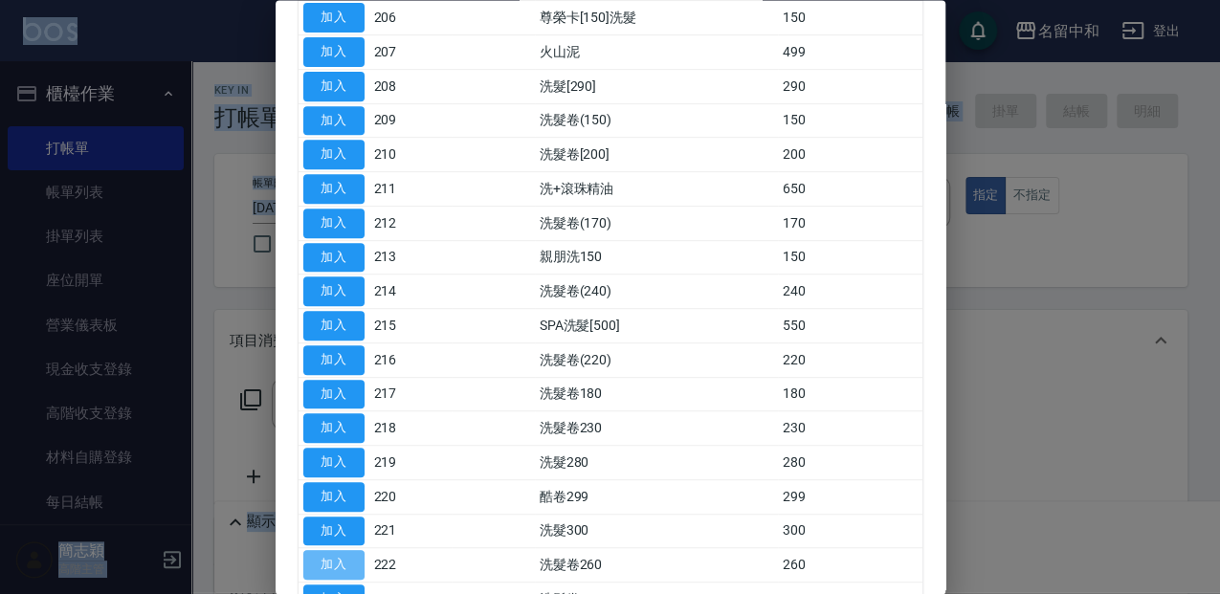
drag, startPoint x: 348, startPoint y: 555, endPoint x: 398, endPoint y: 534, distance: 54.0
click at [347, 555] on button "加入" at bounding box center [333, 566] width 61 height 30
type input "洗髮卷260(222)"
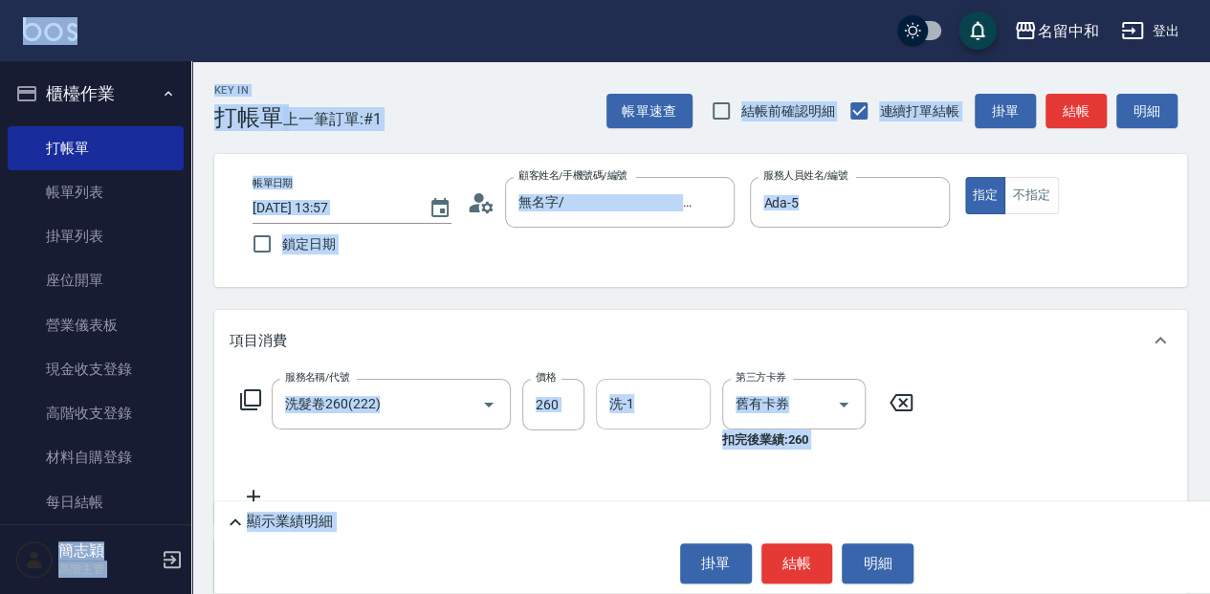
click at [631, 415] on input "洗-1" at bounding box center [654, 403] width 98 height 33
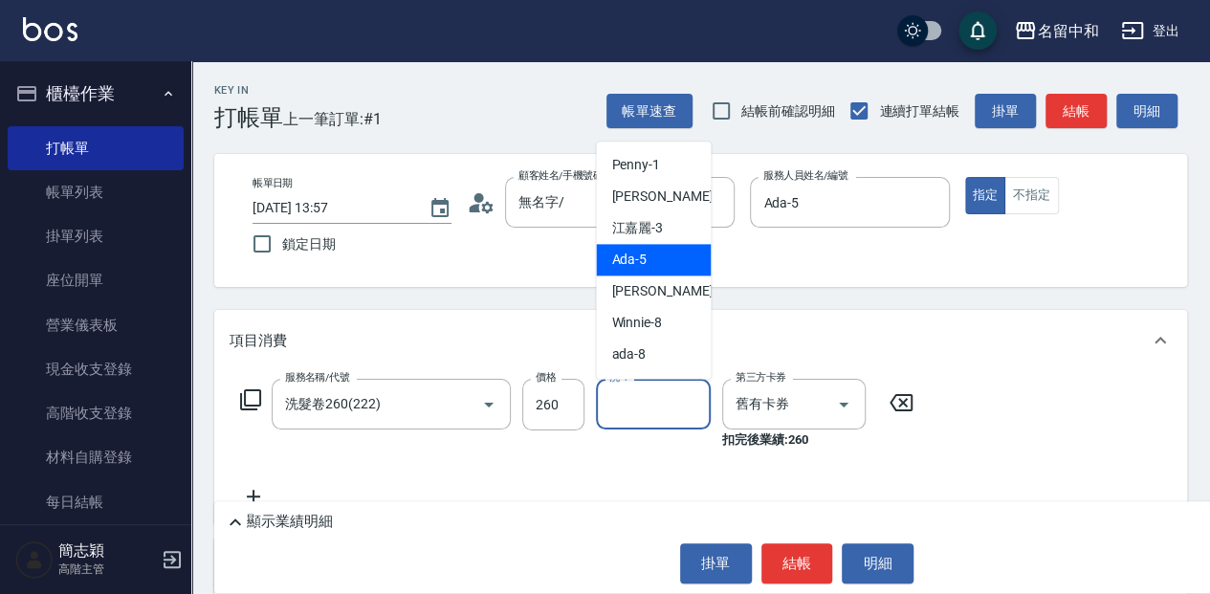
click at [666, 266] on div "Ada -5" at bounding box center [653, 260] width 115 height 32
type input "Ada-5"
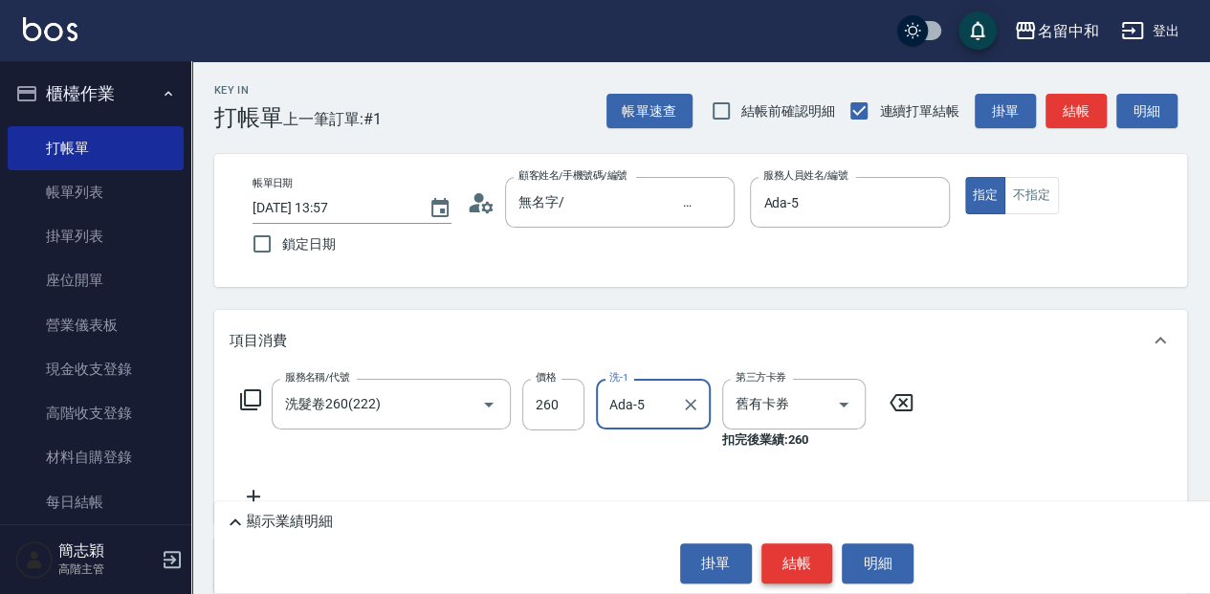
click at [794, 561] on button "結帳" at bounding box center [797, 563] width 72 height 40
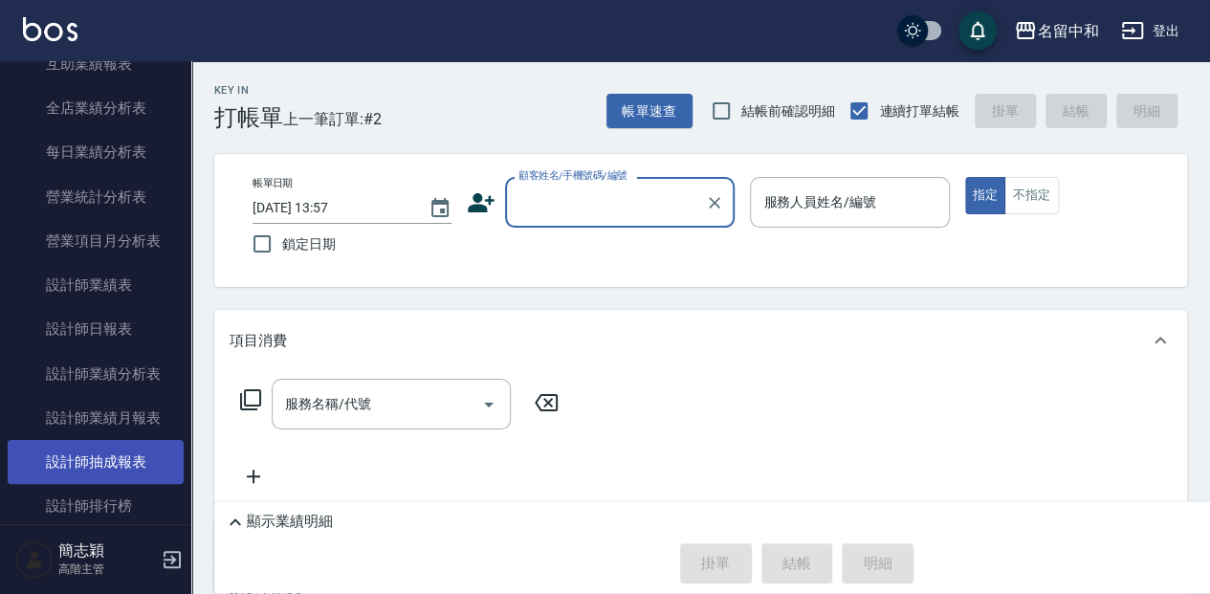
scroll to position [1148, 0]
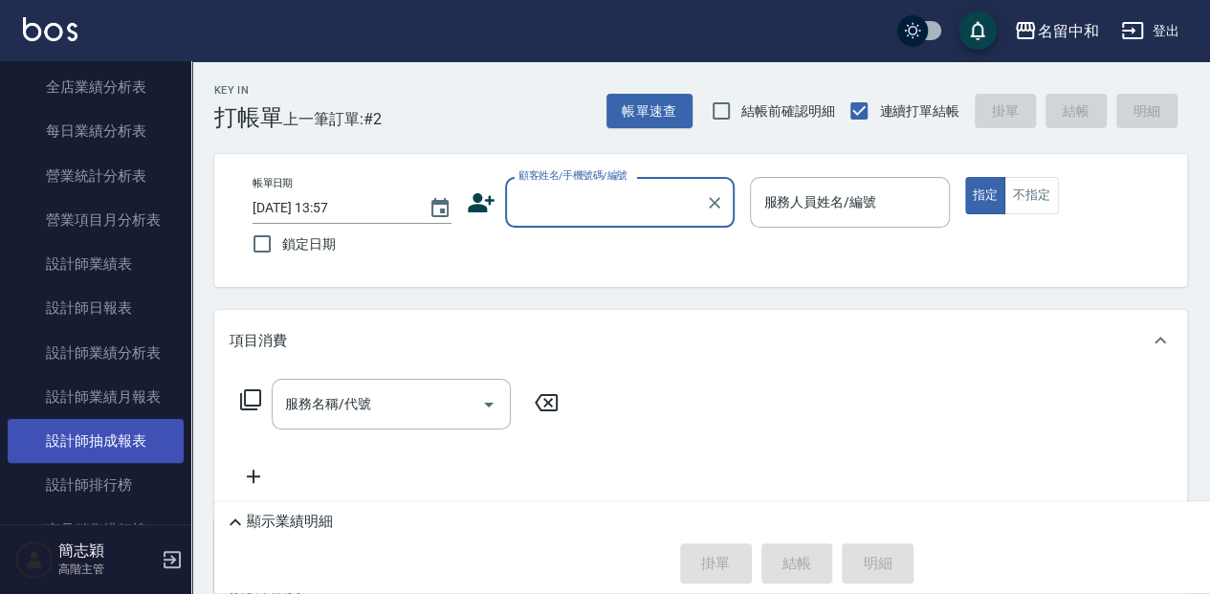
click at [132, 444] on link "設計師抽成報表" at bounding box center [96, 441] width 176 height 44
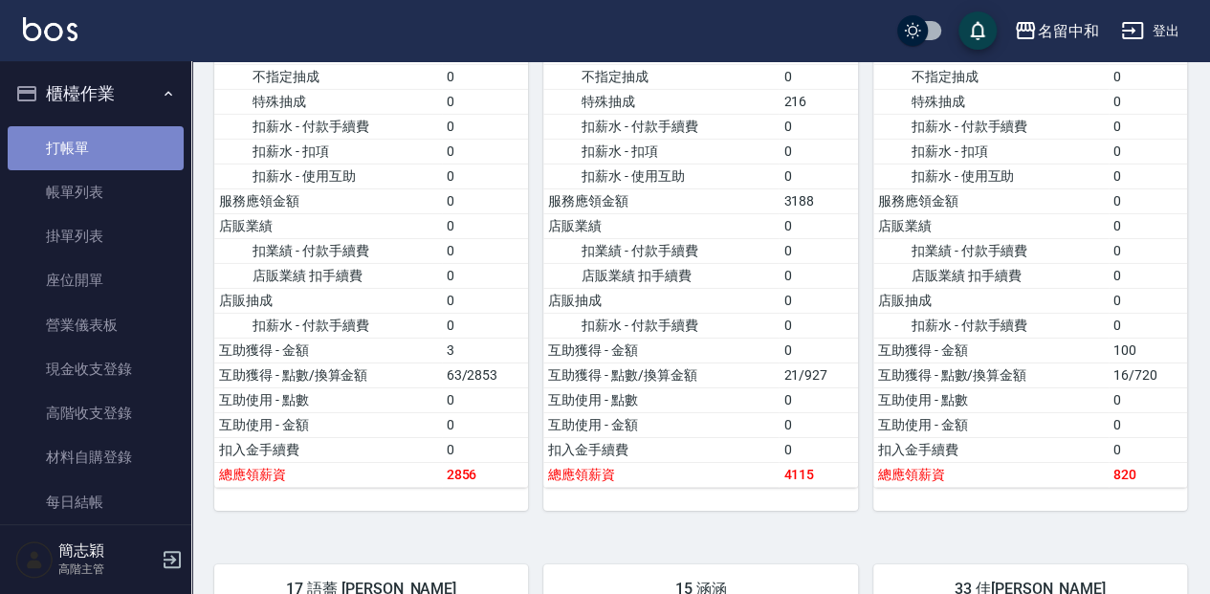
click at [98, 130] on link "打帳單" at bounding box center [96, 148] width 176 height 44
